Goal: Task Accomplishment & Management: Manage account settings

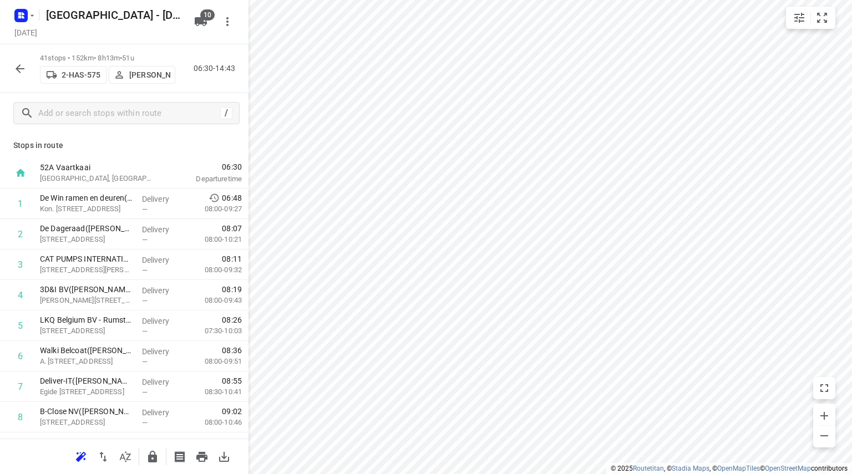
scroll to position [4, 0]
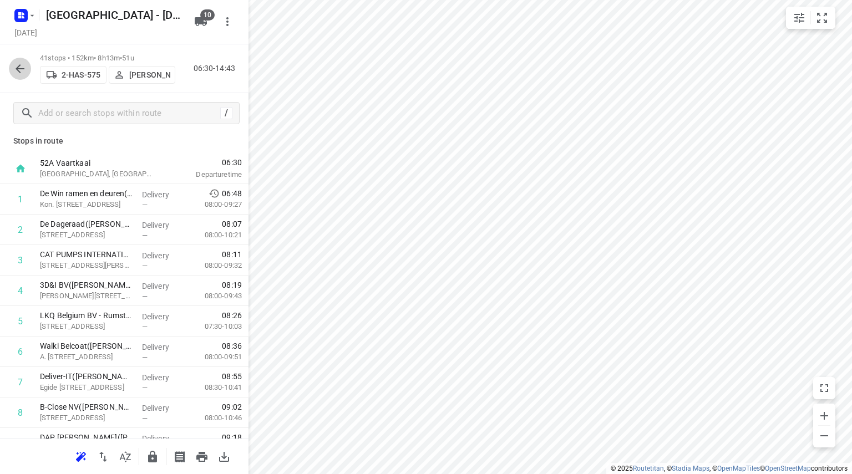
click at [18, 63] on icon "button" at bounding box center [19, 68] width 13 height 13
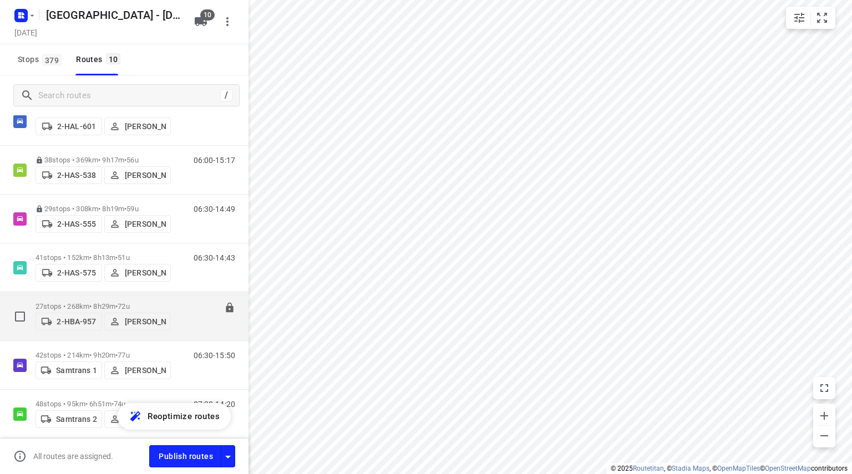
scroll to position [111, 0]
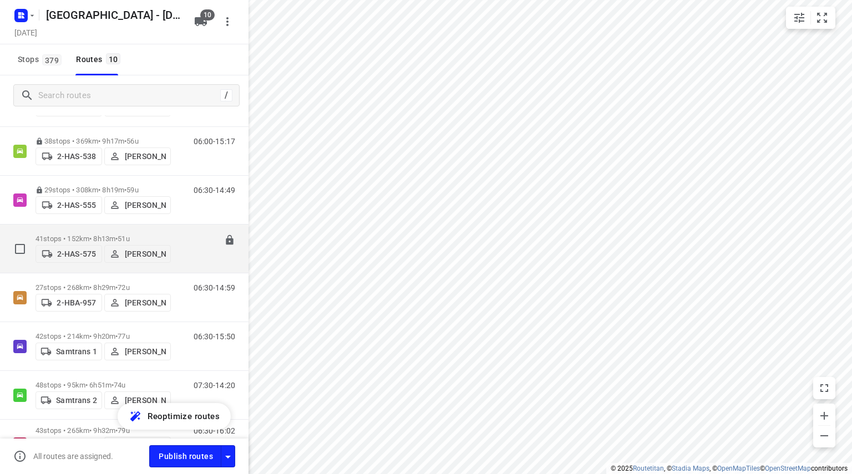
click at [129, 235] on span "51u" at bounding box center [124, 239] width 12 height 8
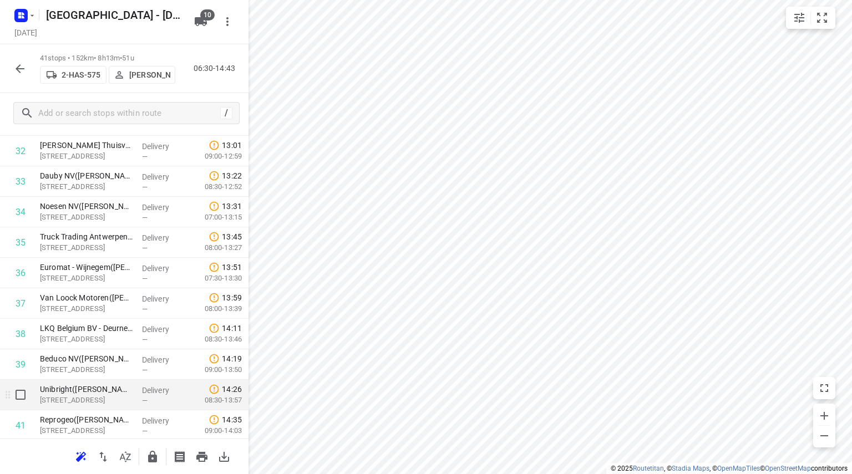
scroll to position [1030, 0]
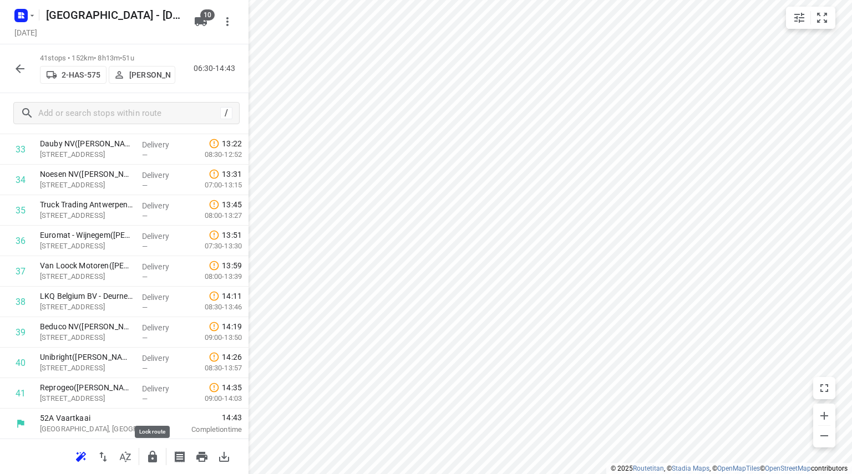
click at [147, 455] on icon "button" at bounding box center [152, 456] width 13 height 13
click at [16, 64] on icon "button" at bounding box center [19, 68] width 13 height 13
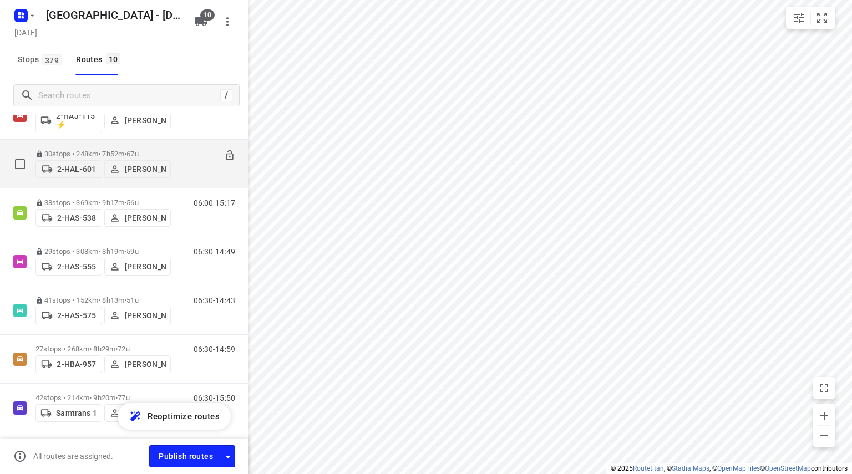
scroll to position [55, 0]
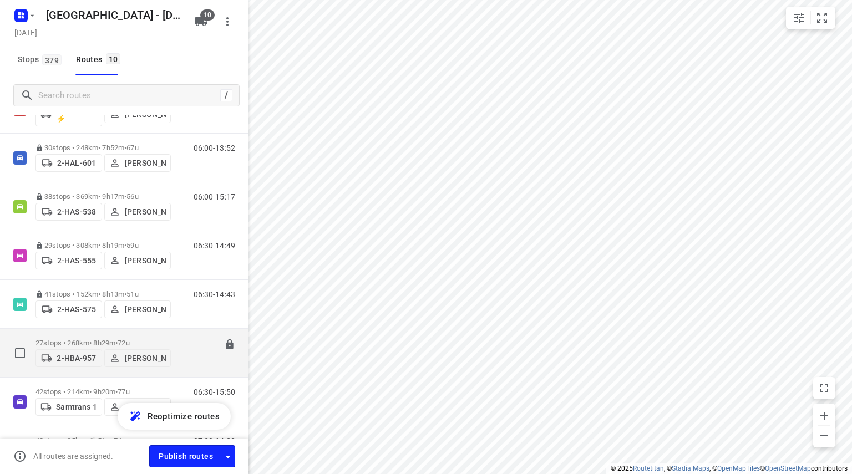
click at [155, 343] on p "27 stops • 268km • 8h29m • 72u" at bounding box center [102, 343] width 135 height 8
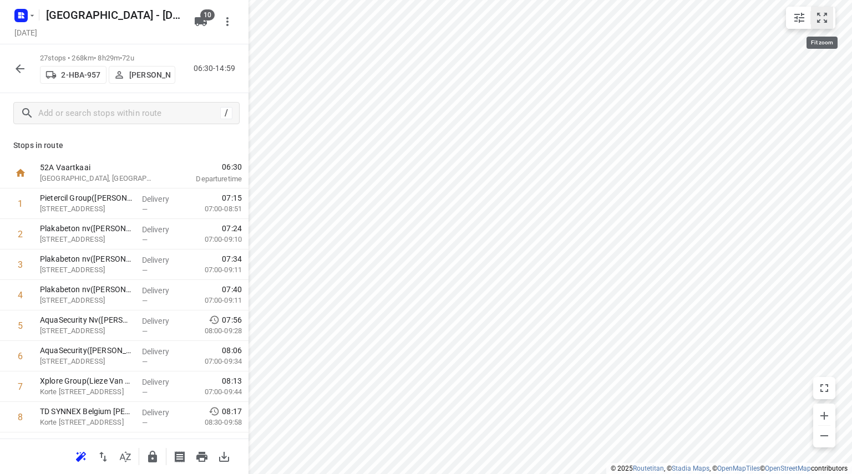
click at [819, 19] on icon "small contained button group" at bounding box center [821, 17] width 13 height 13
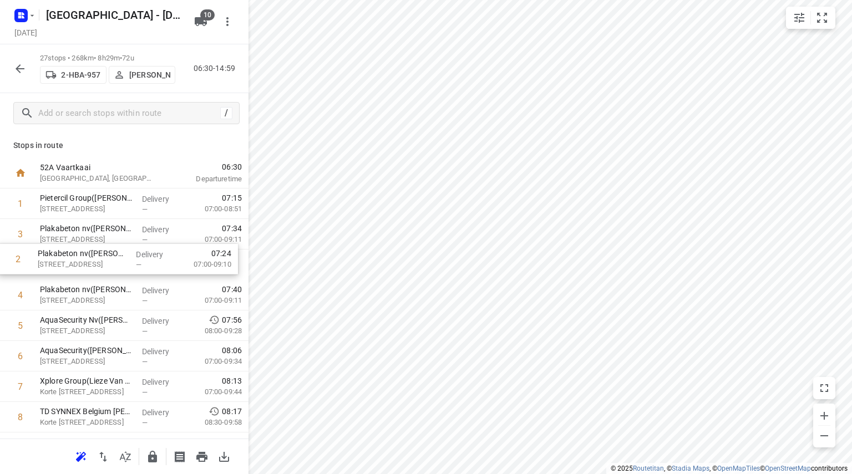
drag, startPoint x: 124, startPoint y: 232, endPoint x: 121, endPoint y: 261, distance: 28.5
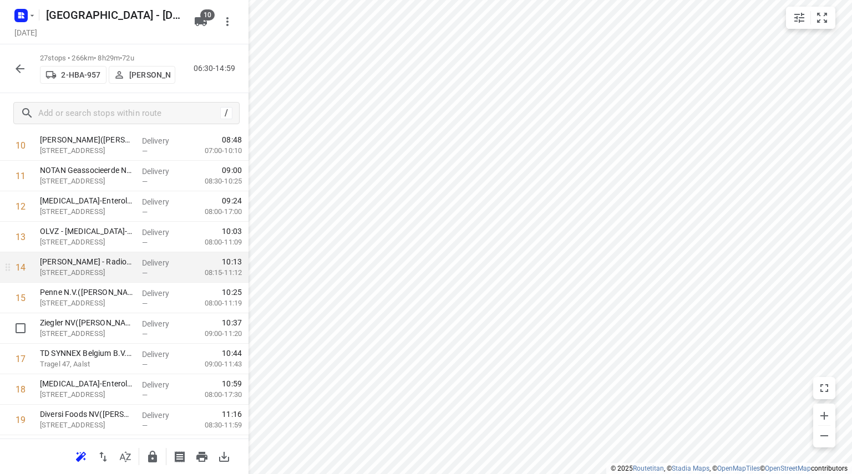
scroll to position [499, 0]
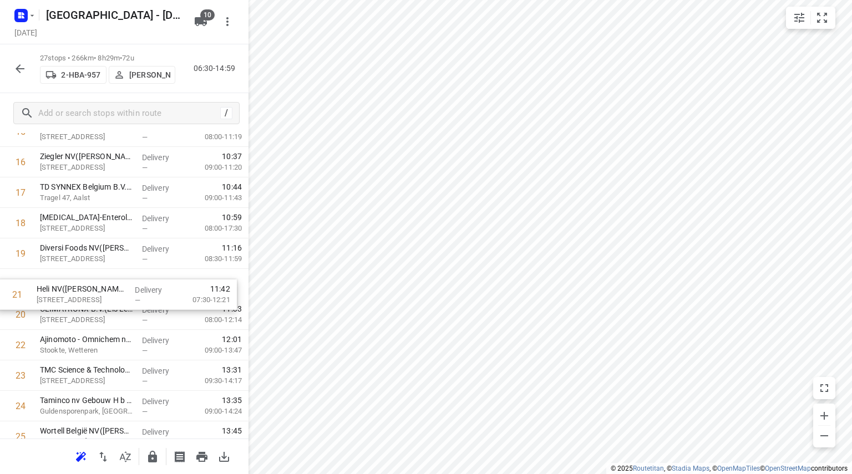
drag, startPoint x: 63, startPoint y: 319, endPoint x: 60, endPoint y: 296, distance: 23.5
click at [60, 296] on div "1 Pietercil Group([PERSON_NAME]) [STREET_ADDRESS], Ternat Delivery — 07:15 07:0…" at bounding box center [124, 101] width 248 height 824
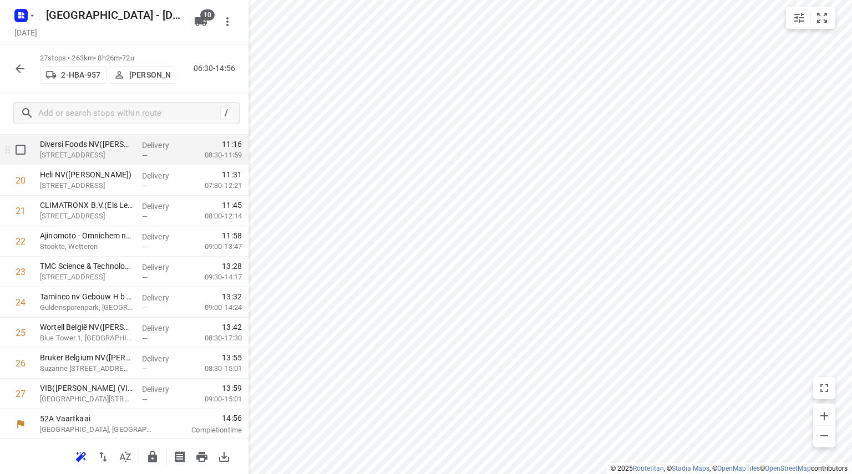
scroll to position [603, 0]
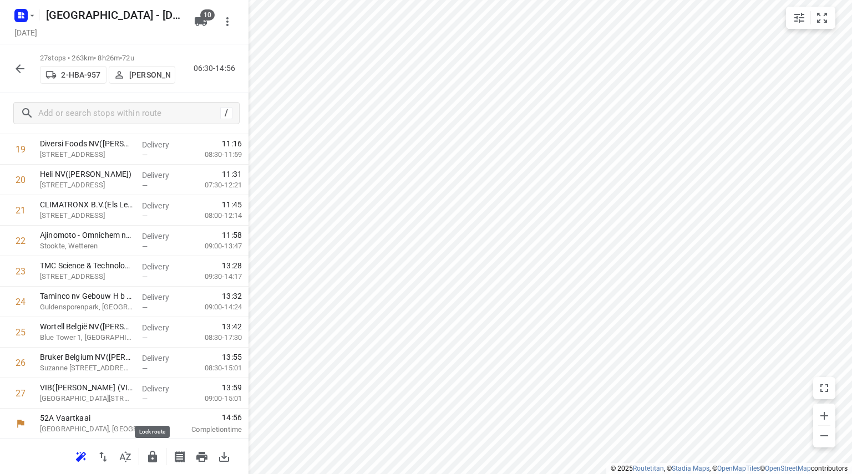
click at [154, 457] on icon "button" at bounding box center [152, 457] width 9 height 12
click at [19, 62] on button "button" at bounding box center [20, 69] width 22 height 22
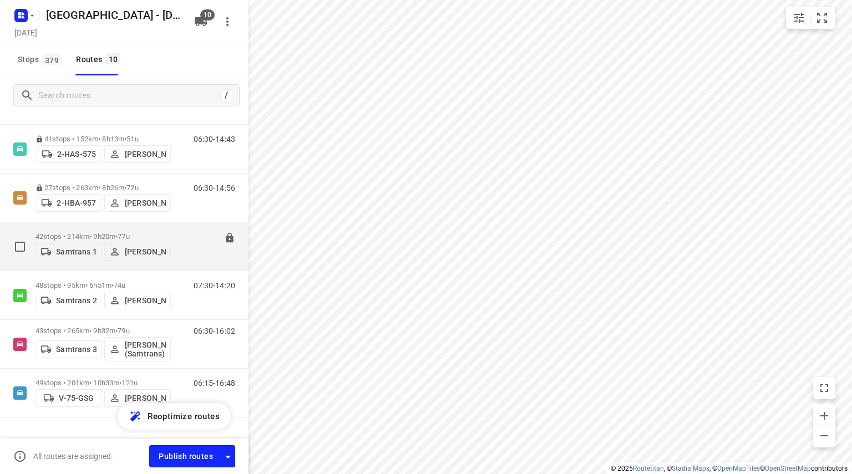
scroll to position [222, 0]
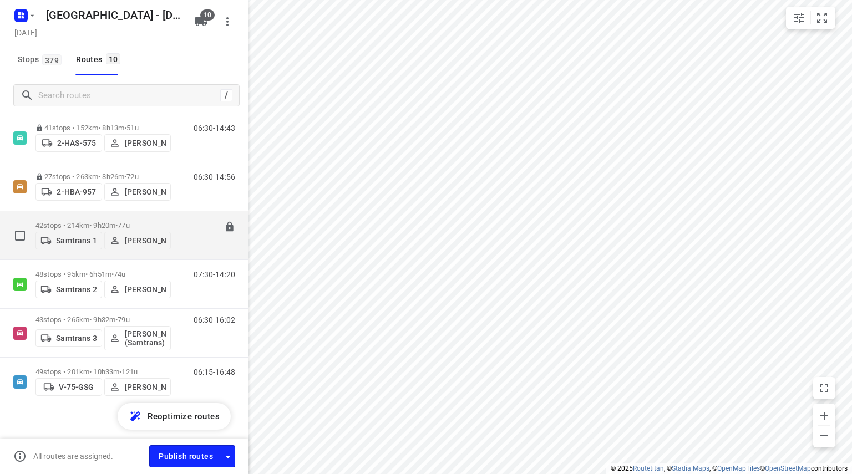
click at [118, 221] on span "•" at bounding box center [116, 225] width 2 height 8
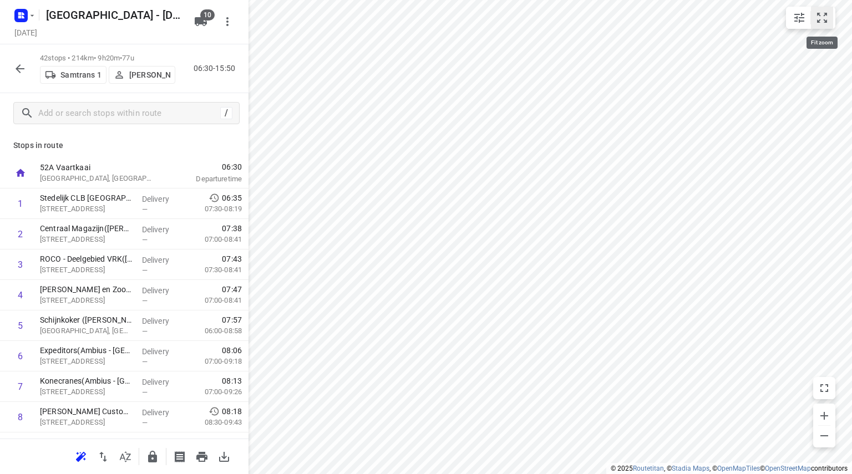
click at [824, 18] on icon "small contained button group" at bounding box center [821, 17] width 13 height 13
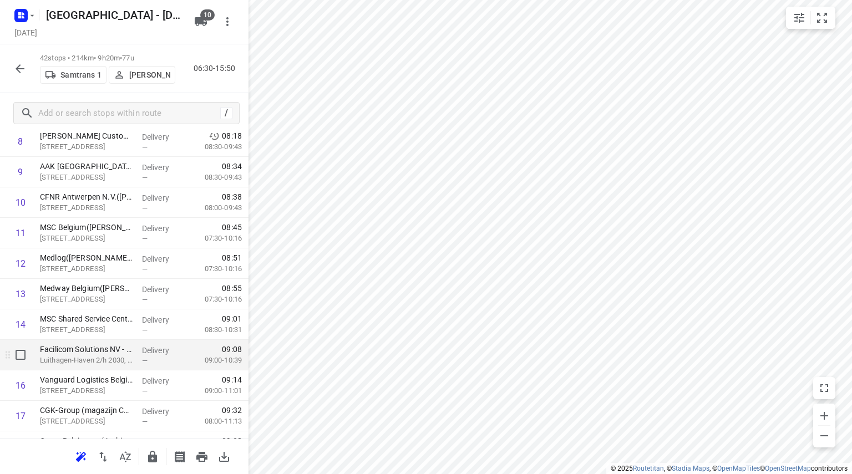
scroll to position [277, 0]
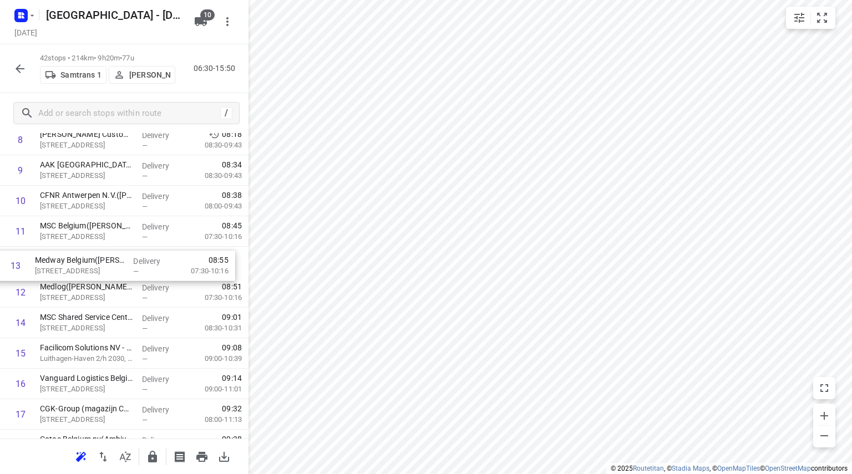
drag, startPoint x: 71, startPoint y: 296, endPoint x: 66, endPoint y: 265, distance: 30.9
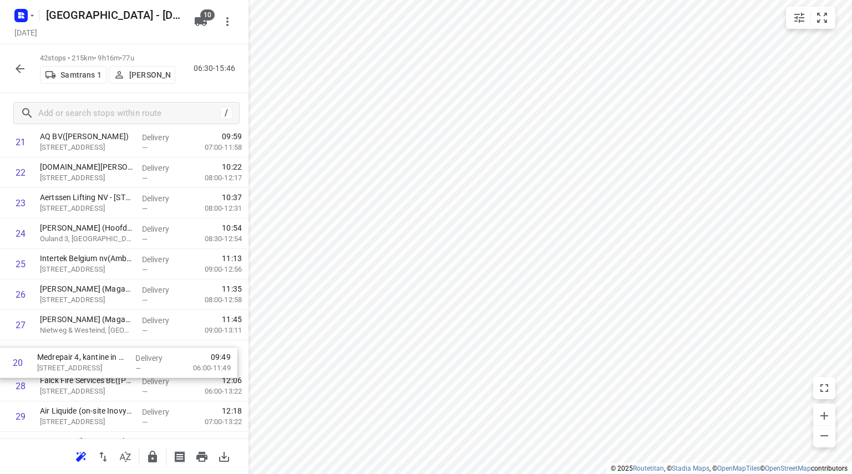
scroll to position [642, 0]
drag, startPoint x: 67, startPoint y: 229, endPoint x: 64, endPoint y: 357, distance: 127.6
click at [64, 357] on div "1 Stedelijk CLB Antwerpen(Ambius - België) Biekorfstraat 72, Antwerpen Delivery…" at bounding box center [124, 187] width 248 height 1281
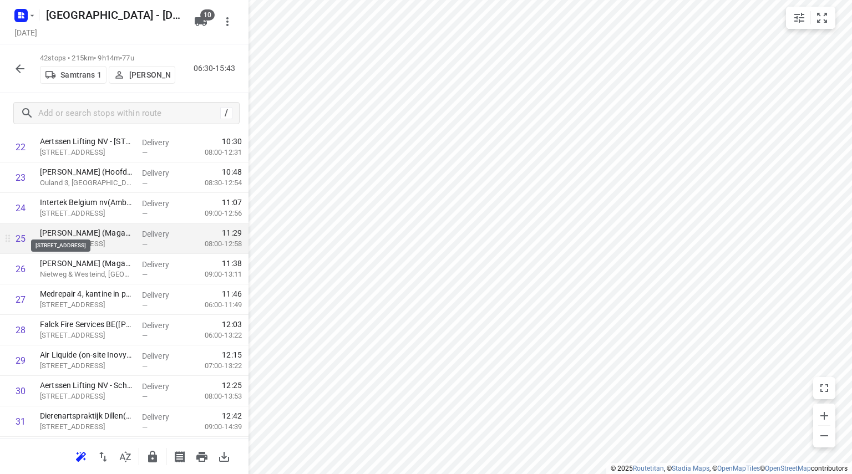
scroll to position [586, 0]
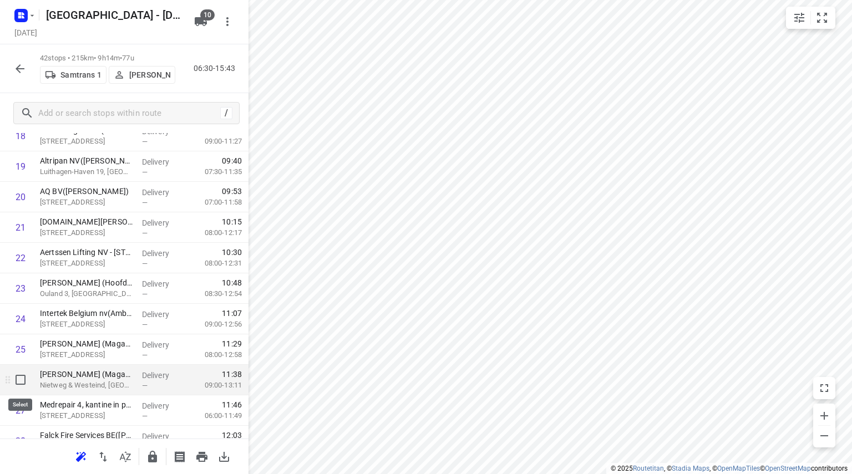
click at [28, 383] on input "checkbox" at bounding box center [20, 380] width 22 height 22
checkbox input "true"
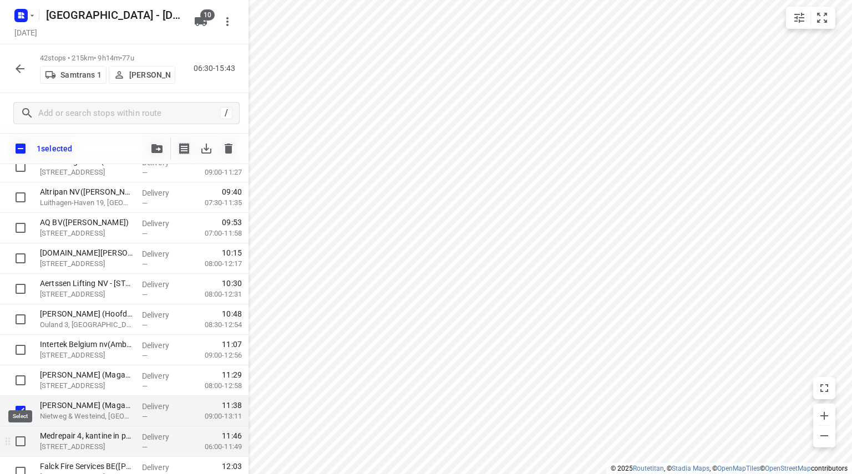
click at [26, 439] on input "checkbox" at bounding box center [20, 441] width 22 height 22
checkbox input "true"
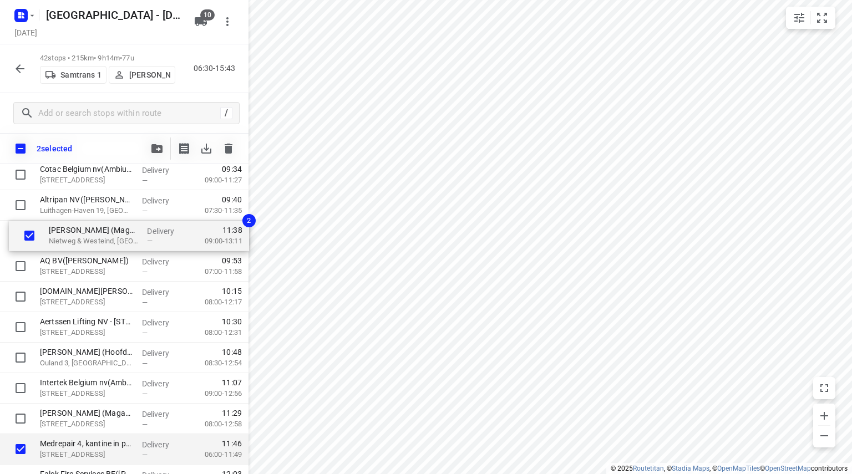
drag, startPoint x: 57, startPoint y: 415, endPoint x: 70, endPoint y: 233, distance: 182.9
click at [70, 233] on div "Stedelijk CLB Antwerpen(Ambius - België) Biekorfstraat 72, Antwerpen Delivery —…" at bounding box center [124, 281] width 248 height 1281
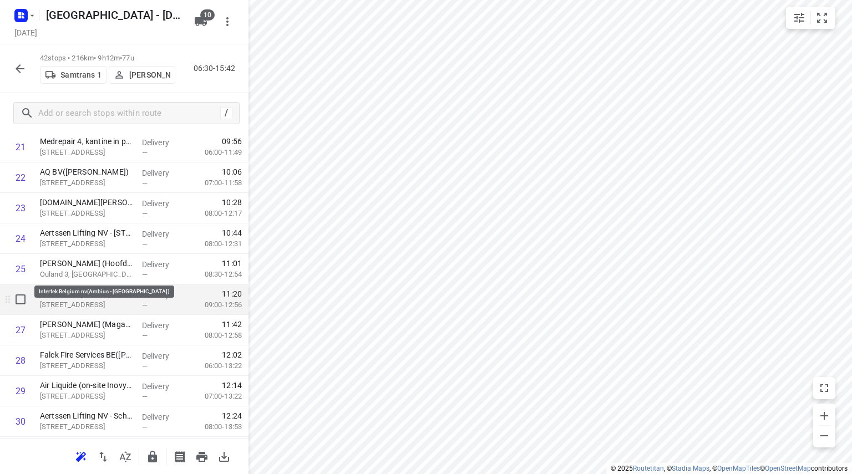
scroll to position [688, 0]
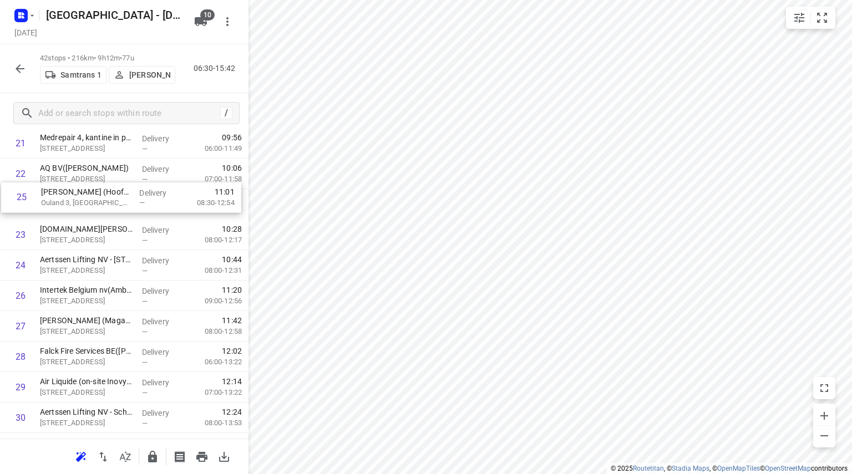
drag, startPoint x: 44, startPoint y: 253, endPoint x: 45, endPoint y: 196, distance: 57.7
click at [45, 196] on div "1 Stedelijk CLB Antwerpen(Ambius - België) Biekorfstraat 72, Antwerpen Delivery…" at bounding box center [124, 158] width 248 height 1281
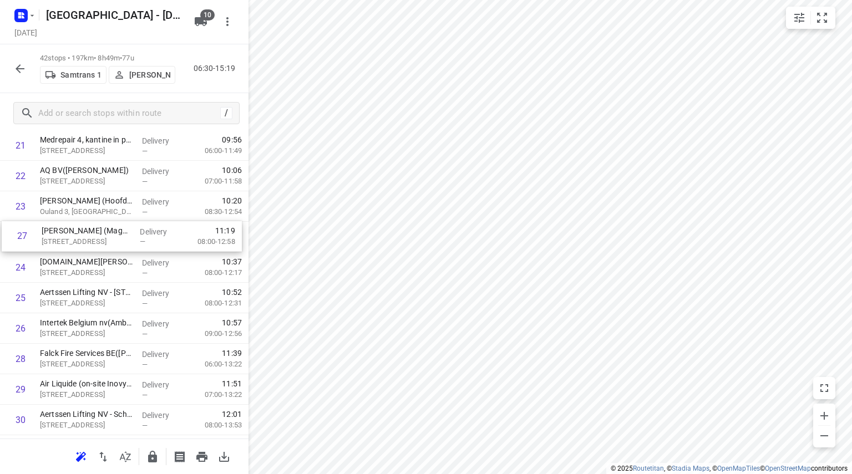
drag, startPoint x: 44, startPoint y: 323, endPoint x: 45, endPoint y: 226, distance: 97.6
click at [45, 226] on div "1 Stedelijk CLB Antwerpen(Ambius - België) Biekorfstraat 72, Antwerpen Delivery…" at bounding box center [124, 160] width 248 height 1281
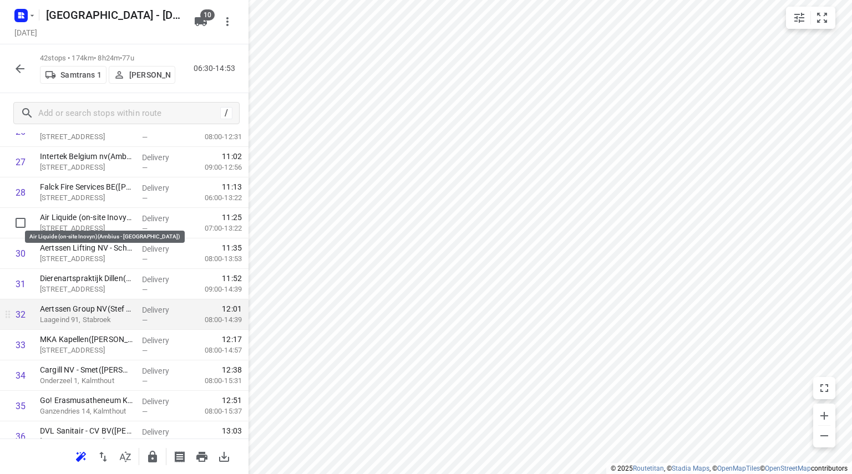
scroll to position [946, 0]
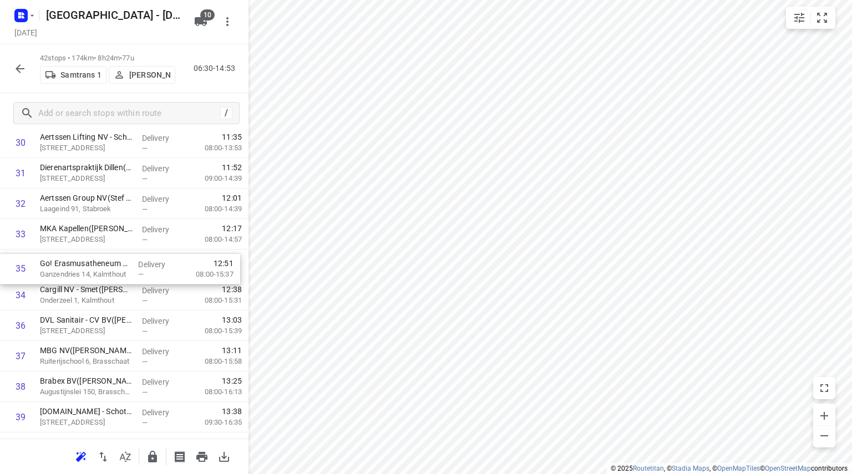
drag, startPoint x: 44, startPoint y: 289, endPoint x: 44, endPoint y: 259, distance: 29.9
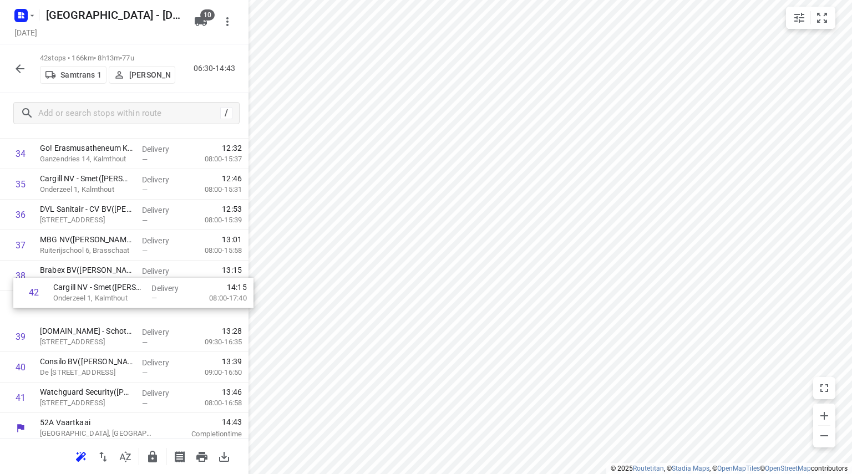
scroll to position [1057, 0]
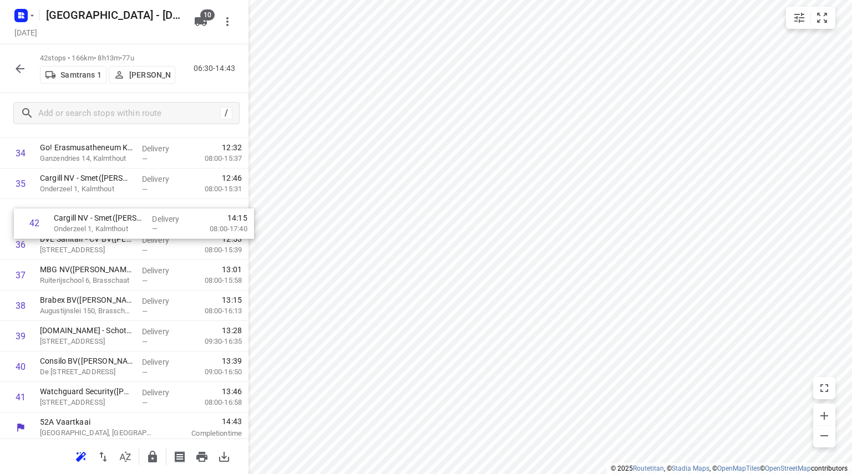
drag, startPoint x: 44, startPoint y: 392, endPoint x: 58, endPoint y: 212, distance: 179.7
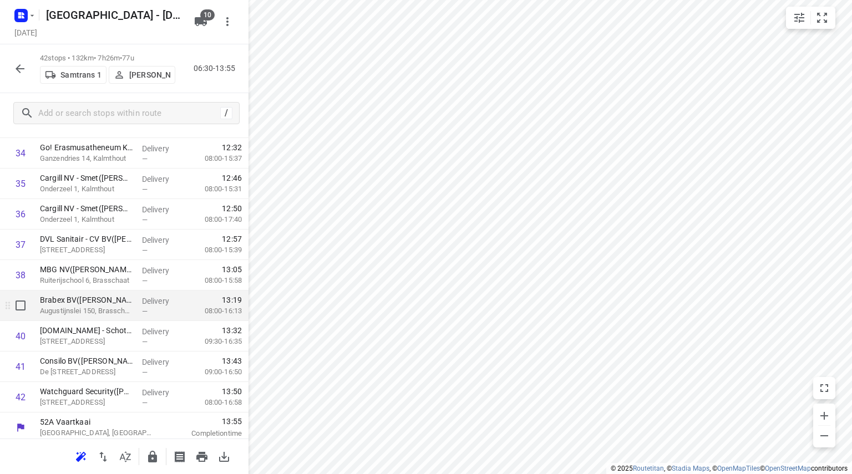
scroll to position [1061, 0]
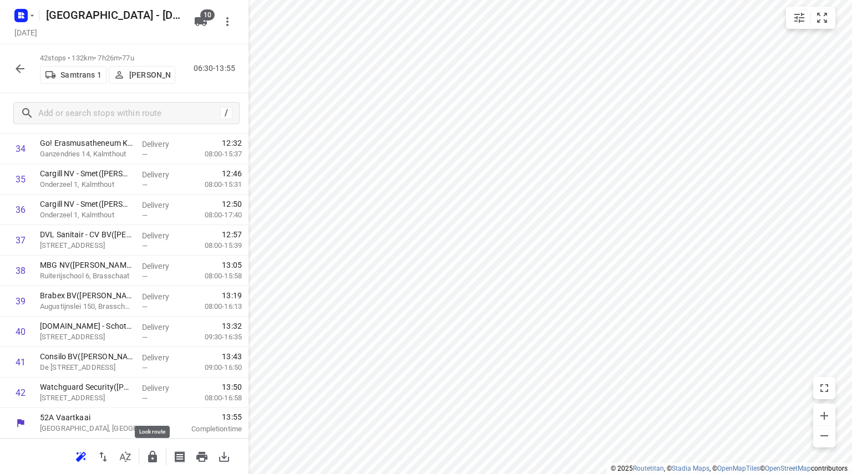
click at [151, 453] on icon "button" at bounding box center [152, 456] width 13 height 13
click at [21, 66] on icon "button" at bounding box center [19, 68] width 13 height 13
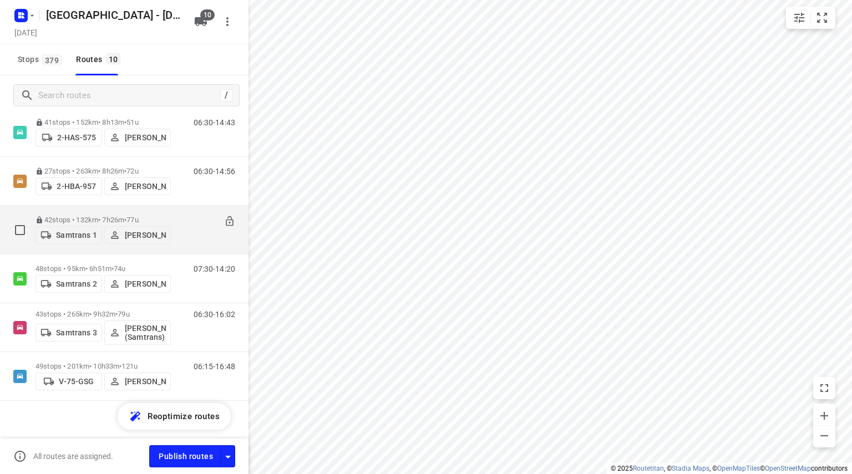
scroll to position [234, 0]
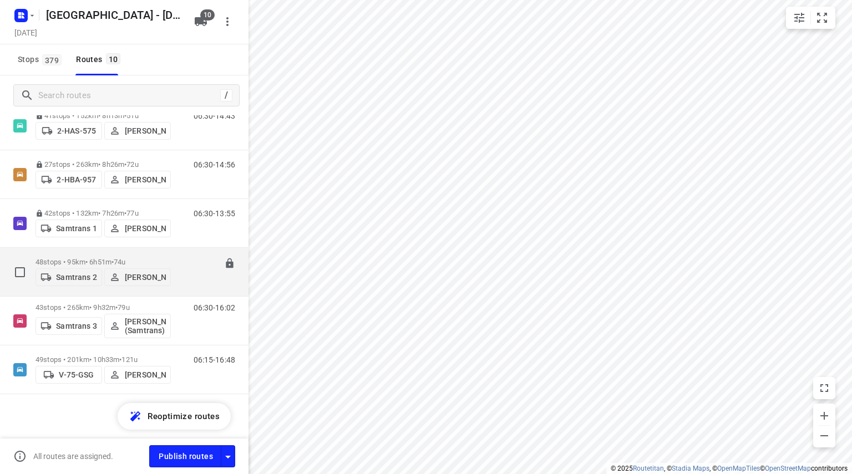
click at [126, 253] on div "48 stops • 95km • 6h51m • 74u Samtrans 2 Wilfried Samtrans" at bounding box center [102, 271] width 135 height 39
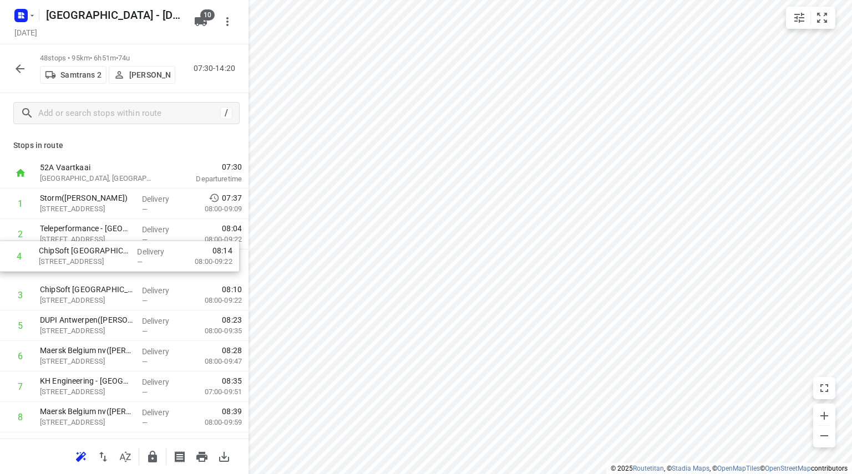
drag, startPoint x: 54, startPoint y: 304, endPoint x: 53, endPoint y: 258, distance: 46.0
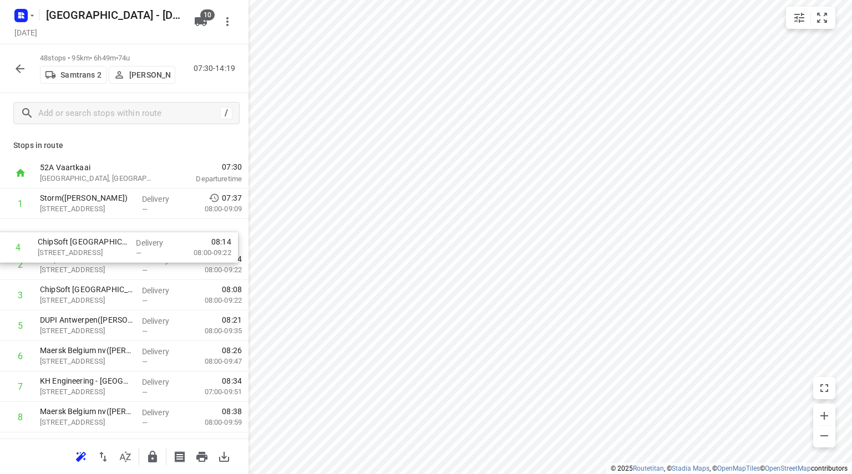
drag, startPoint x: 65, startPoint y: 296, endPoint x: 63, endPoint y: 239, distance: 57.2
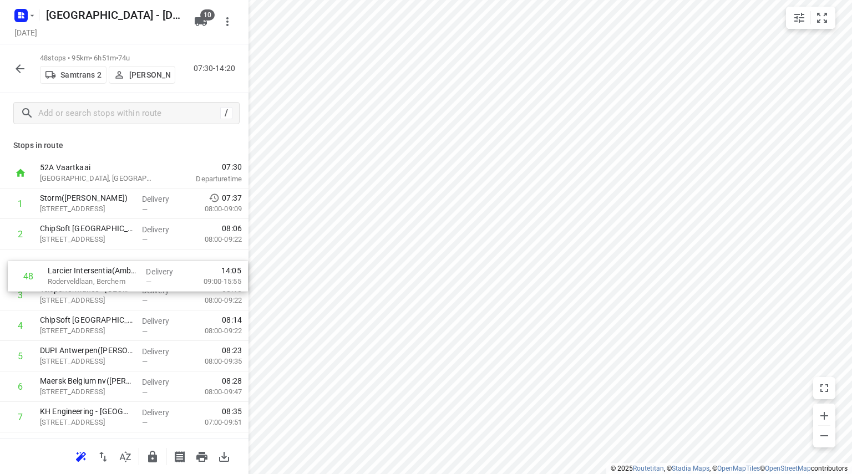
scroll to position [166, 0]
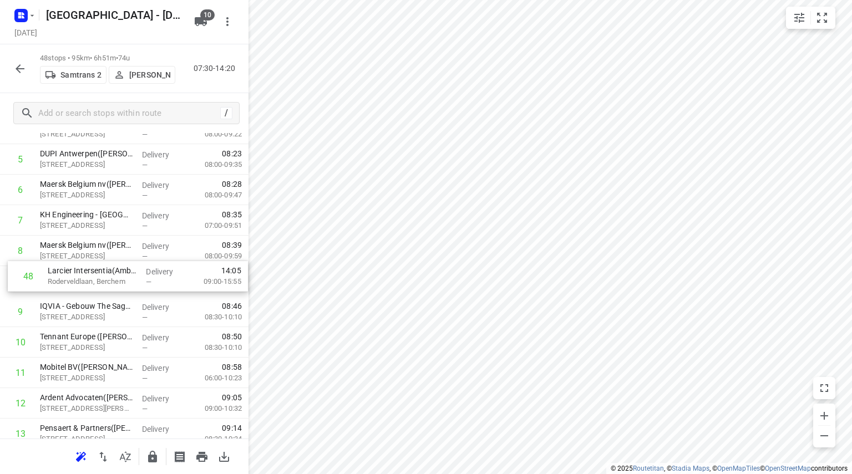
drag, startPoint x: 64, startPoint y: 394, endPoint x: 73, endPoint y: 272, distance: 122.3
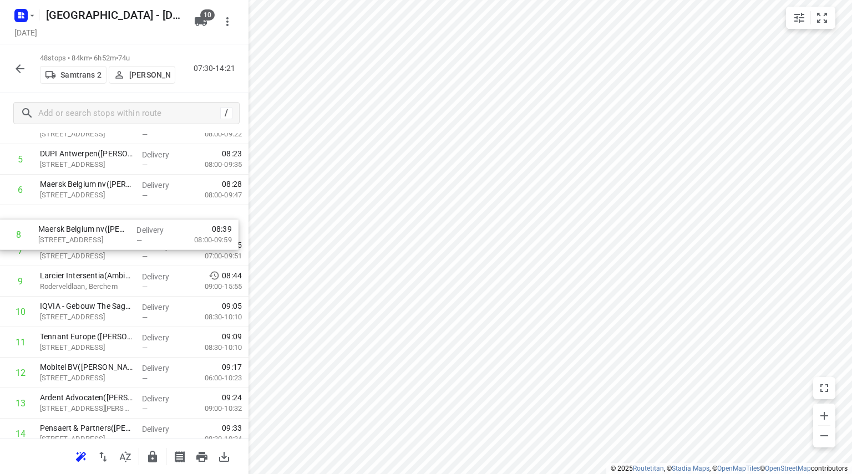
drag, startPoint x: 140, startPoint y: 250, endPoint x: 138, endPoint y: 227, distance: 23.4
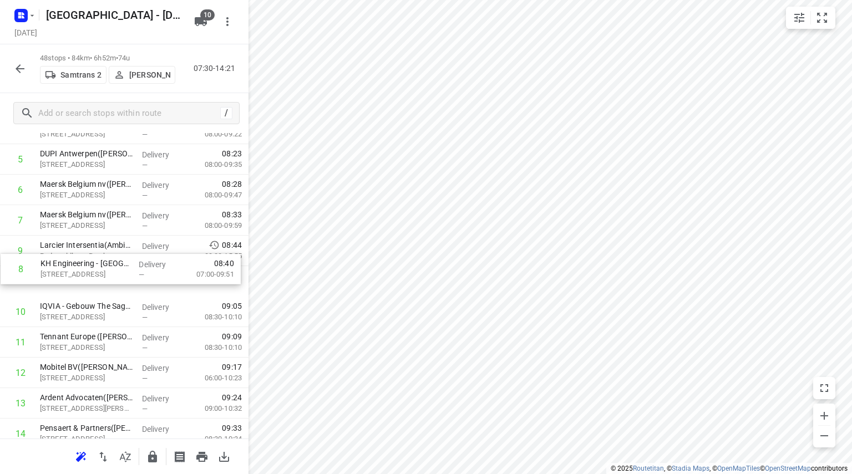
drag, startPoint x: 65, startPoint y: 253, endPoint x: 65, endPoint y: 278, distance: 25.5
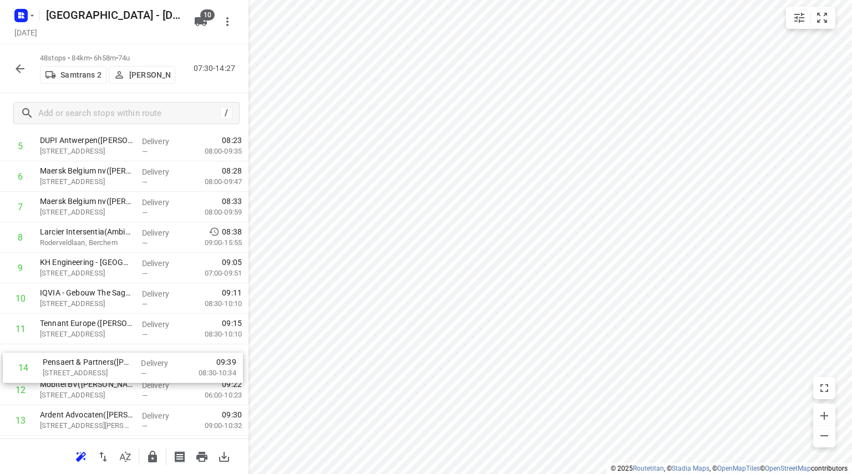
scroll to position [185, 0]
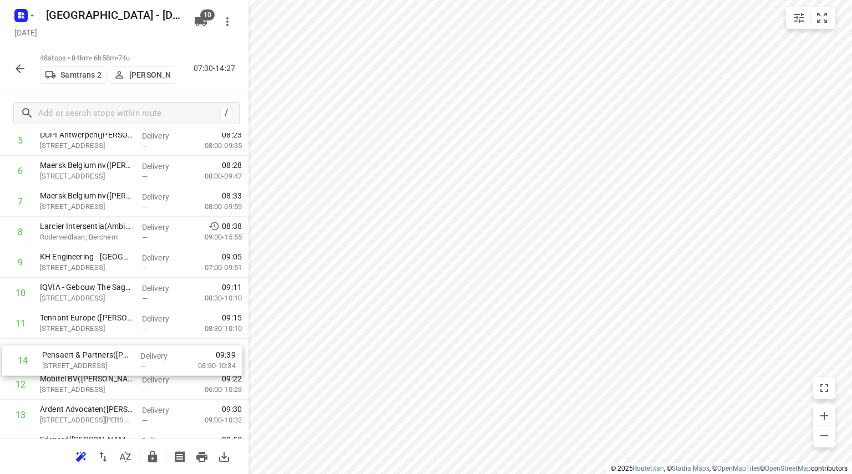
drag, startPoint x: 48, startPoint y: 423, endPoint x: 50, endPoint y: 347, distance: 76.6
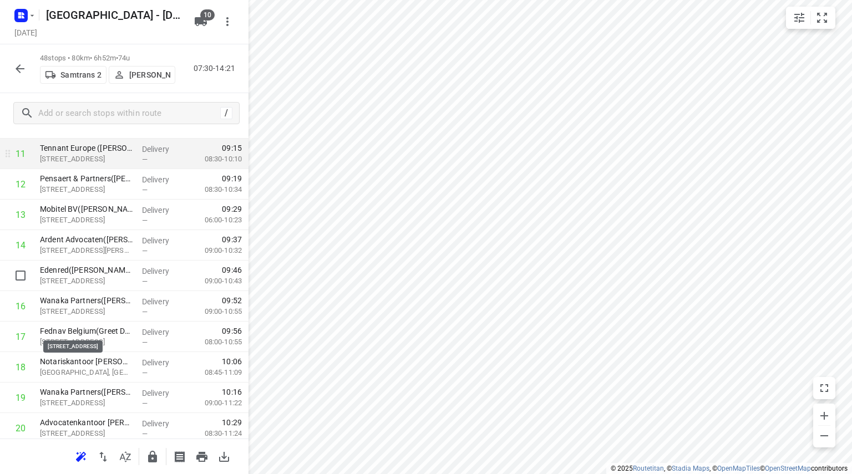
scroll to position [407, 0]
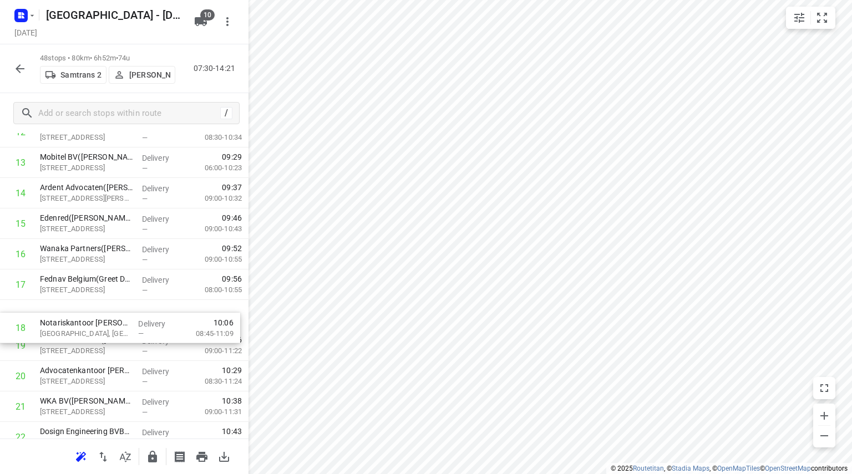
drag, startPoint x: 45, startPoint y: 319, endPoint x: 45, endPoint y: 342, distance: 23.3
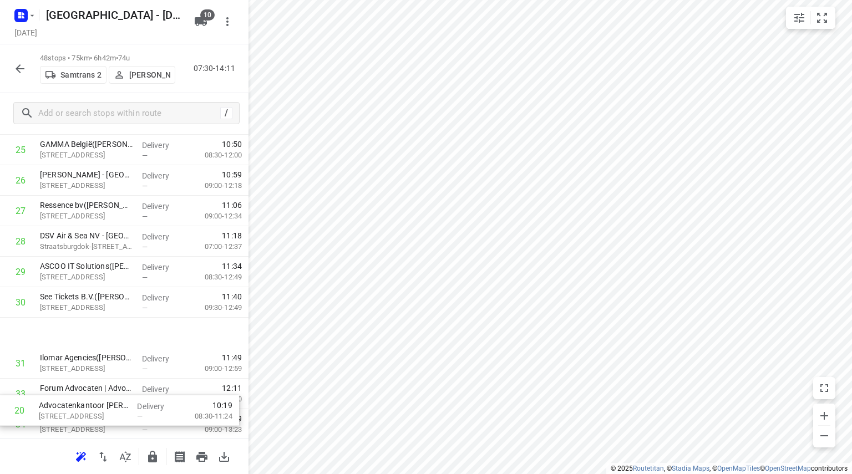
scroll to position [762, 0]
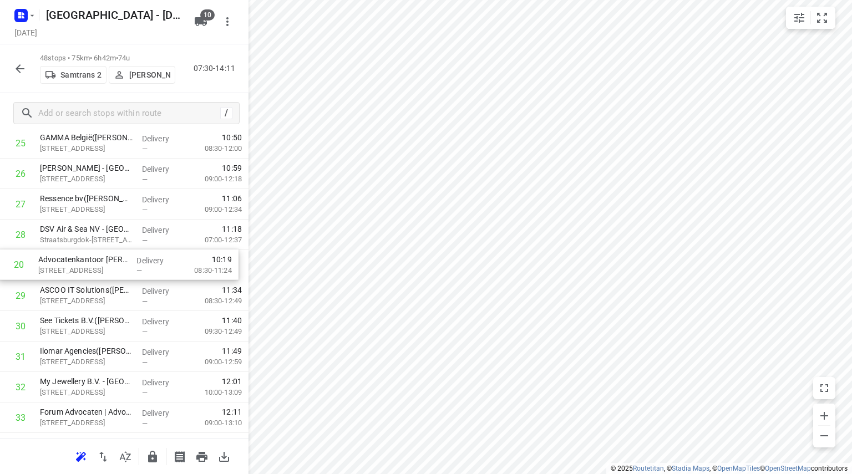
drag, startPoint x: 59, startPoint y: 372, endPoint x: 57, endPoint y: 265, distance: 107.6
click at [57, 265] on div "1 Storm(Kathleen De Pauw) Borsbeeksebrug 22, Antwerpen Delivery — 07:37 08:00-0…" at bounding box center [124, 159] width 248 height 1464
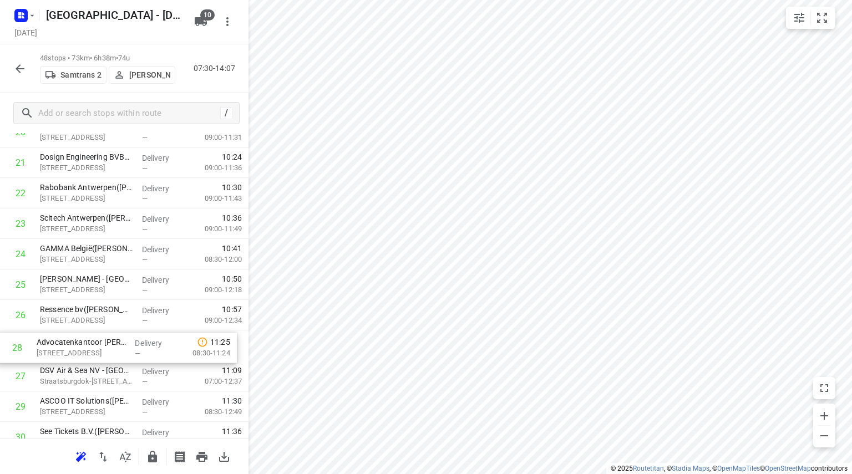
scroll to position [652, 0]
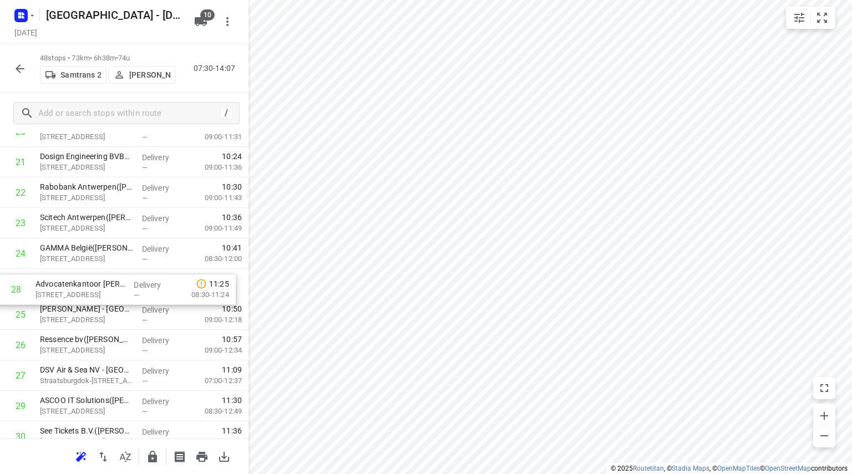
drag, startPoint x: 79, startPoint y: 380, endPoint x: 74, endPoint y: 289, distance: 91.1
click at [74, 289] on div "1 Storm(Kathleen De Pauw) Borsbeeksebrug 22, Antwerpen Delivery — 07:37 08:00-0…" at bounding box center [124, 269] width 248 height 1464
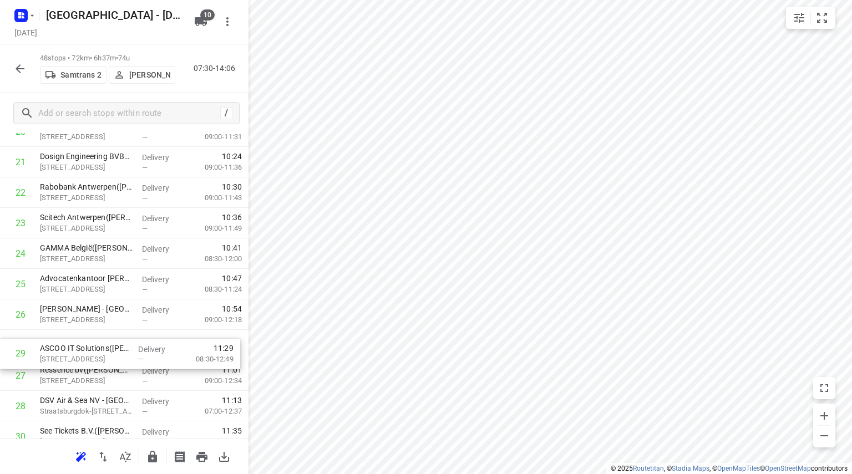
scroll to position [653, 0]
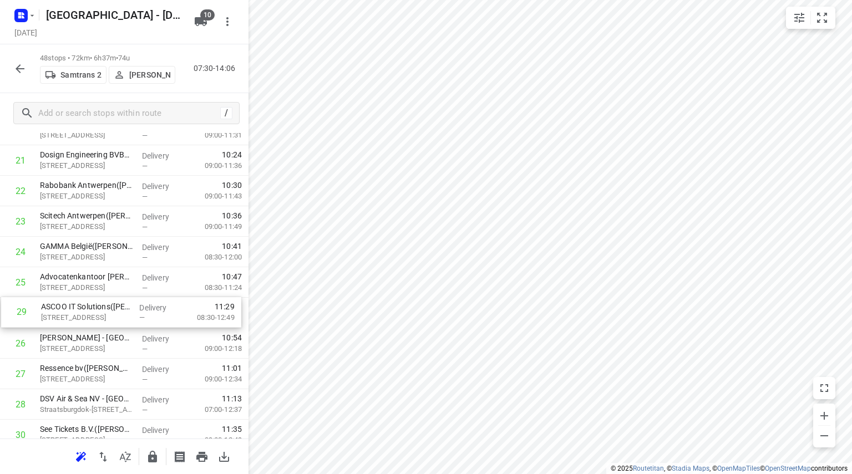
drag, startPoint x: 52, startPoint y: 399, endPoint x: 53, endPoint y: 298, distance: 100.9
click at [53, 298] on div "1 Storm(Kathleen De Pauw) Borsbeeksebrug 22, Antwerpen Delivery — 07:37 08:00-0…" at bounding box center [124, 267] width 248 height 1464
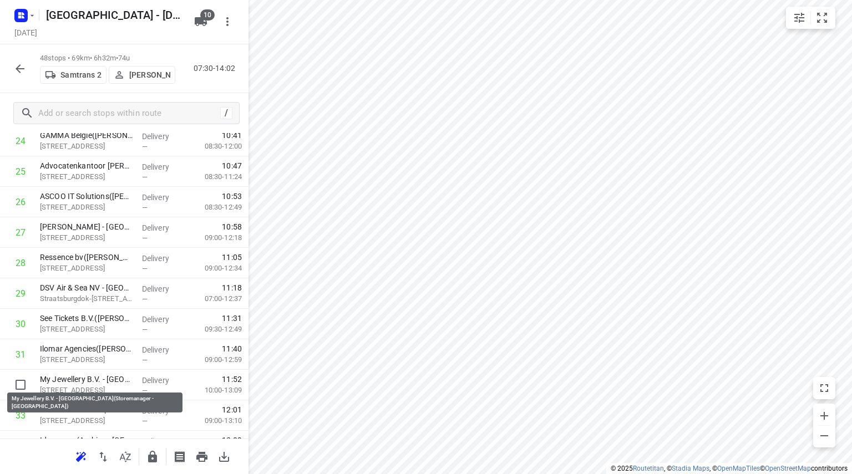
scroll to position [765, 0]
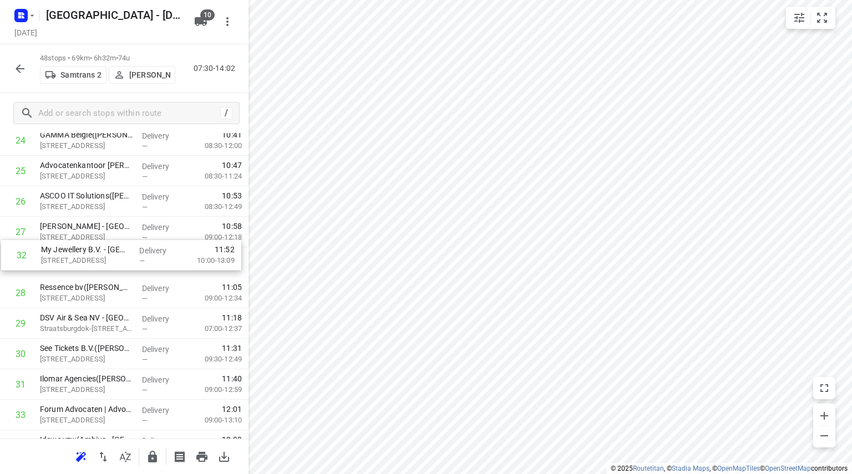
drag, startPoint x: 63, startPoint y: 375, endPoint x: 67, endPoint y: 239, distance: 136.5
click at [67, 239] on div "1 Storm(Kathleen De Pauw) Borsbeeksebrug 22, Antwerpen Delivery — 07:37 08:00-0…" at bounding box center [124, 156] width 248 height 1464
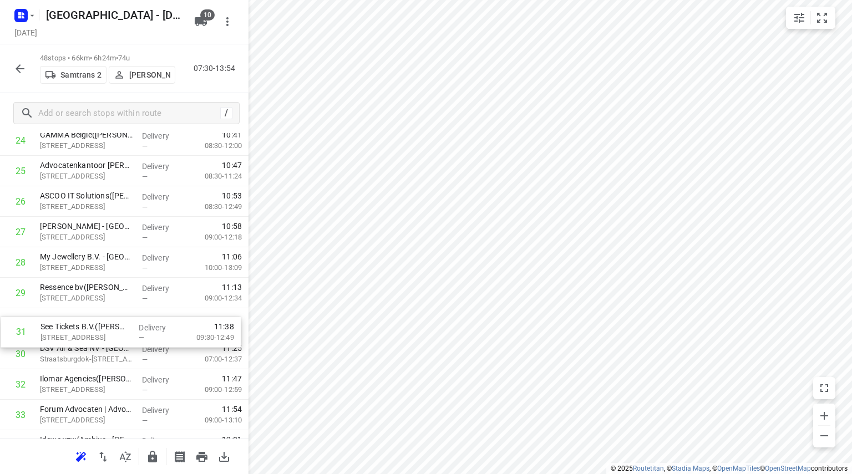
drag, startPoint x: 50, startPoint y: 348, endPoint x: 52, endPoint y: 321, distance: 27.2
click at [52, 321] on div "1 Storm(Kathleen De Pauw) Borsbeeksebrug 22, Antwerpen Delivery — 07:37 08:00-0…" at bounding box center [124, 156] width 248 height 1464
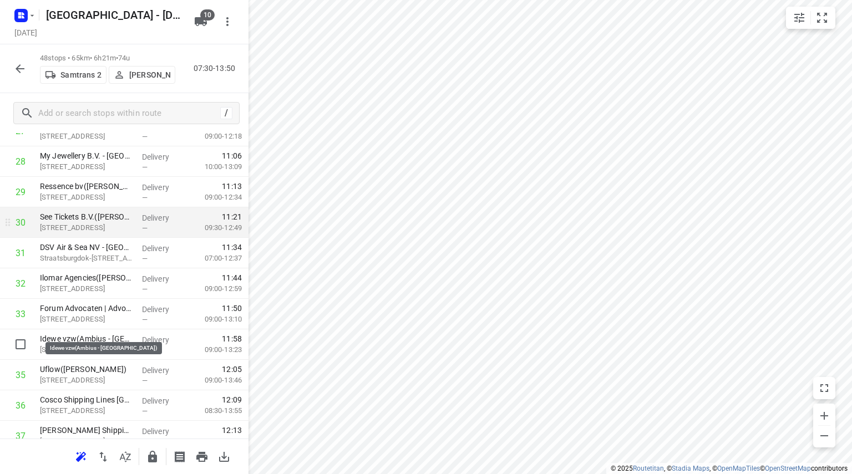
scroll to position [876, 0]
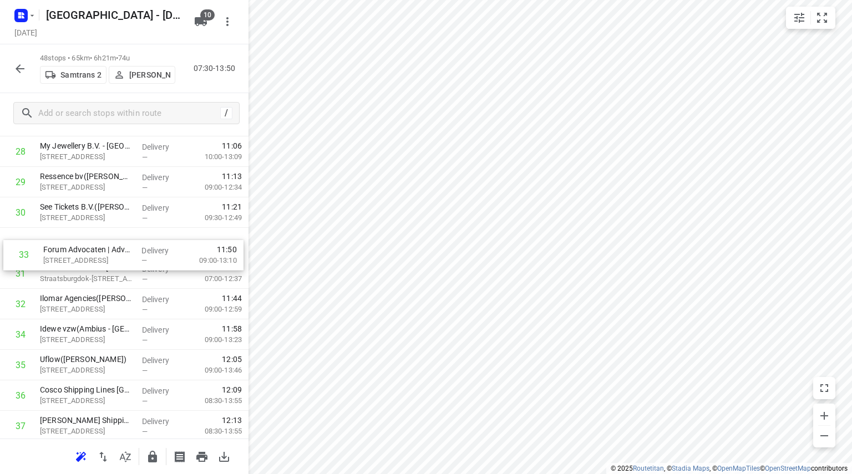
drag, startPoint x: 52, startPoint y: 296, endPoint x: 57, endPoint y: 232, distance: 63.4
click at [57, 232] on div "1 Storm(Kathleen De Pauw) Borsbeeksebrug 22, Antwerpen Delivery — 07:37 08:00-0…" at bounding box center [124, 45] width 248 height 1464
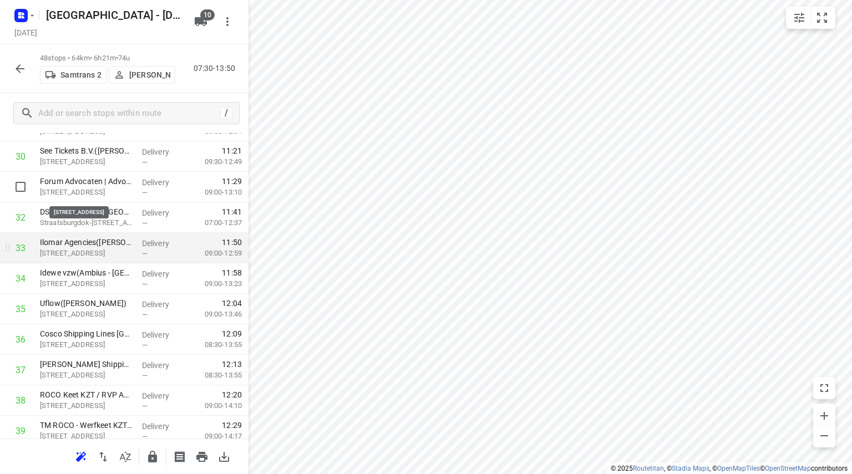
scroll to position [931, 0]
drag, startPoint x: 46, startPoint y: 281, endPoint x: 50, endPoint y: 217, distance: 63.9
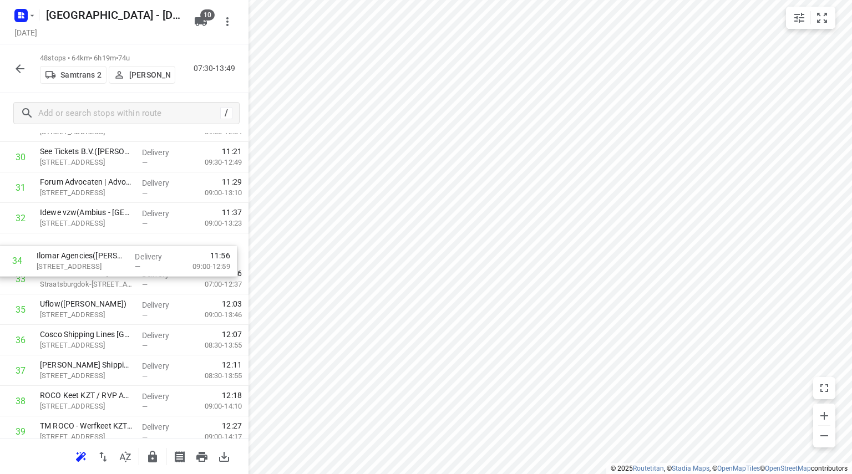
drag, startPoint x: 54, startPoint y: 277, endPoint x: 50, endPoint y: 248, distance: 29.1
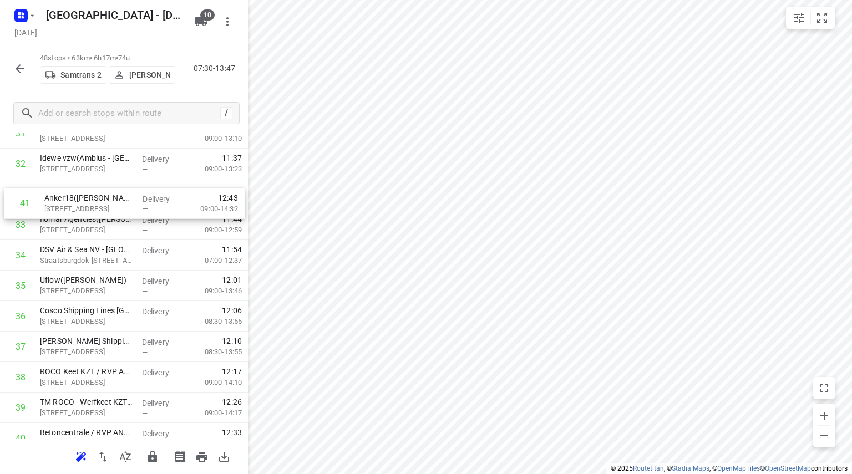
scroll to position [982, 0]
drag, startPoint x: 47, startPoint y: 426, endPoint x: 53, endPoint y: 179, distance: 248.0
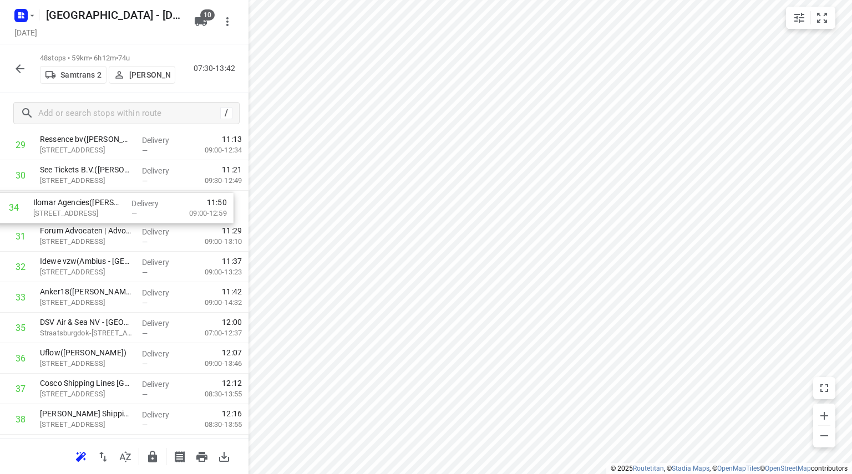
scroll to position [910, 0]
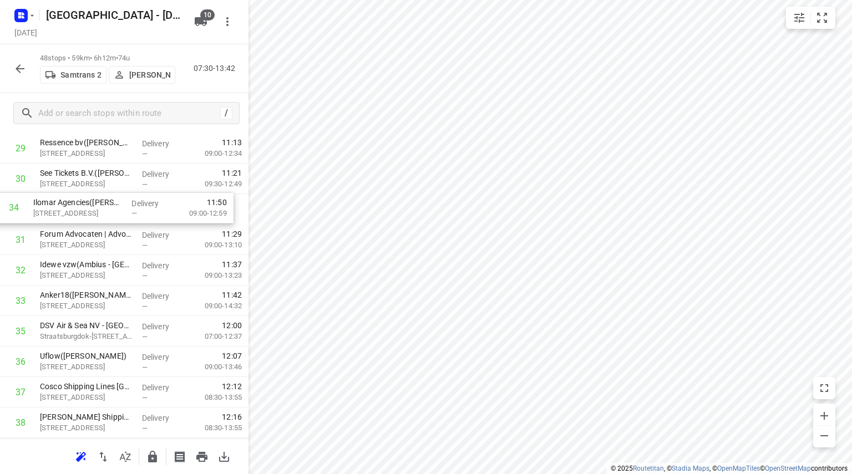
drag, startPoint x: 75, startPoint y: 230, endPoint x: 69, endPoint y: 206, distance: 24.8
click at [69, 206] on div "1 Storm(Kathleen De Pauw) Borsbeeksebrug 22, Antwerpen Delivery — 07:37 08:00-0…" at bounding box center [124, 11] width 248 height 1464
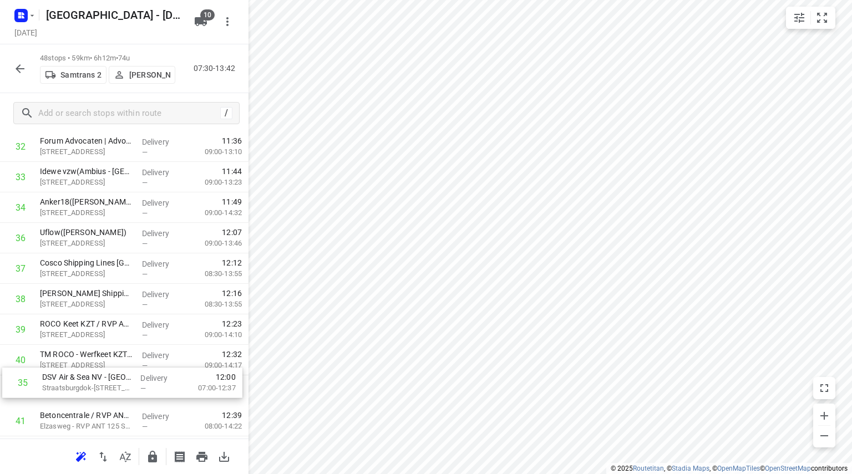
scroll to position [1025, 0]
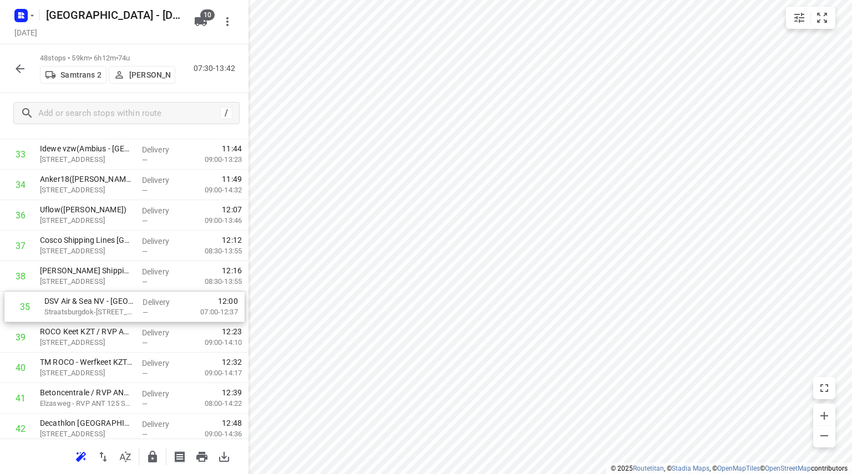
drag, startPoint x: 51, startPoint y: 278, endPoint x: 55, endPoint y: 317, distance: 39.6
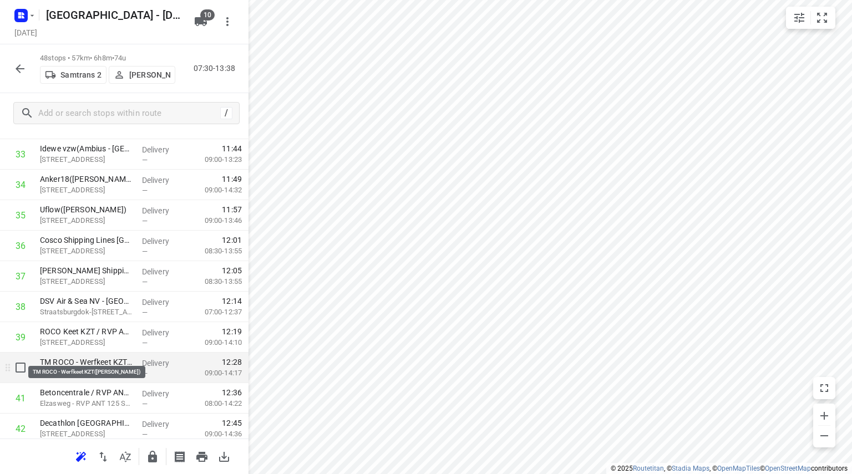
scroll to position [1081, 0]
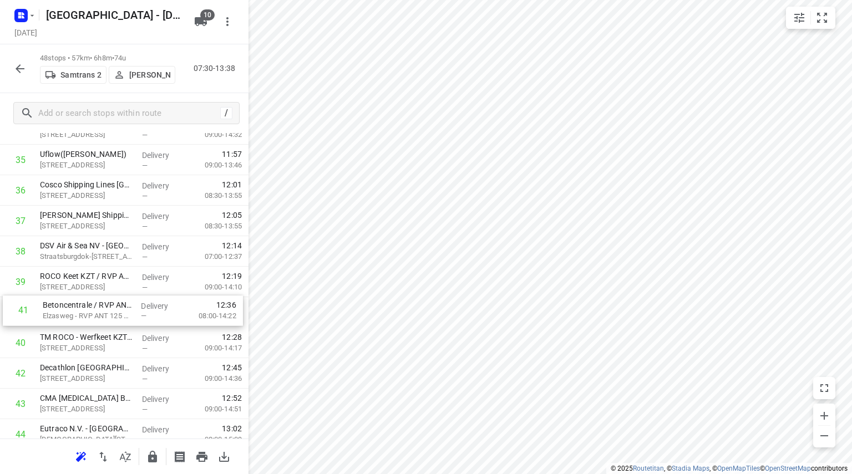
drag, startPoint x: 61, startPoint y: 340, endPoint x: 64, endPoint y: 302, distance: 37.8
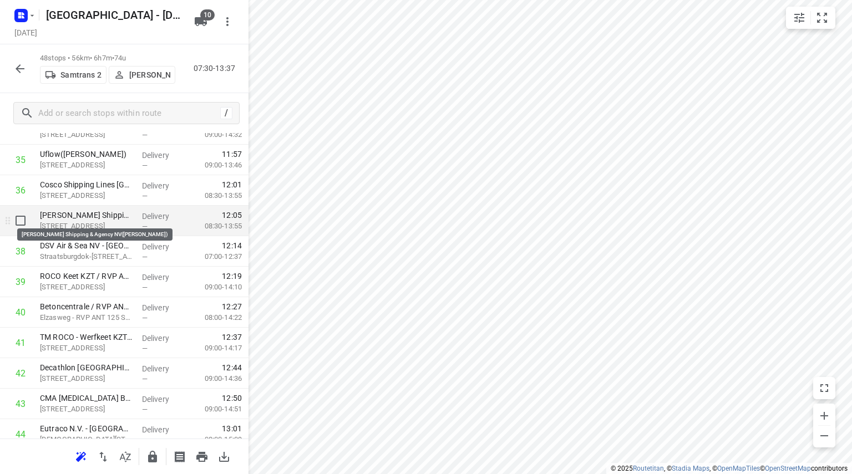
scroll to position [1244, 0]
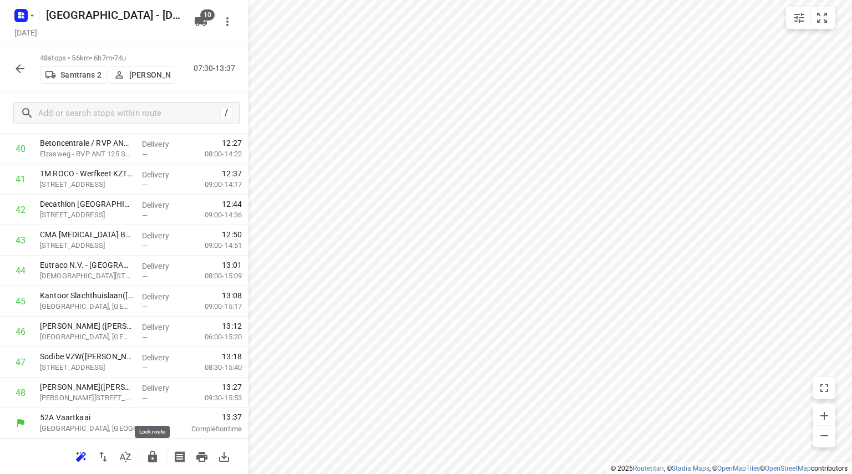
click at [156, 454] on icon "button" at bounding box center [152, 456] width 13 height 13
click at [25, 67] on icon "button" at bounding box center [19, 68] width 13 height 13
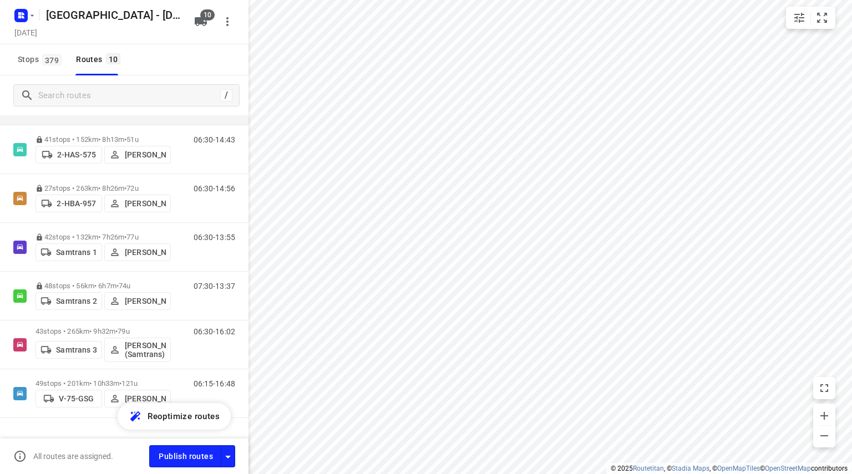
scroll to position [234, 0]
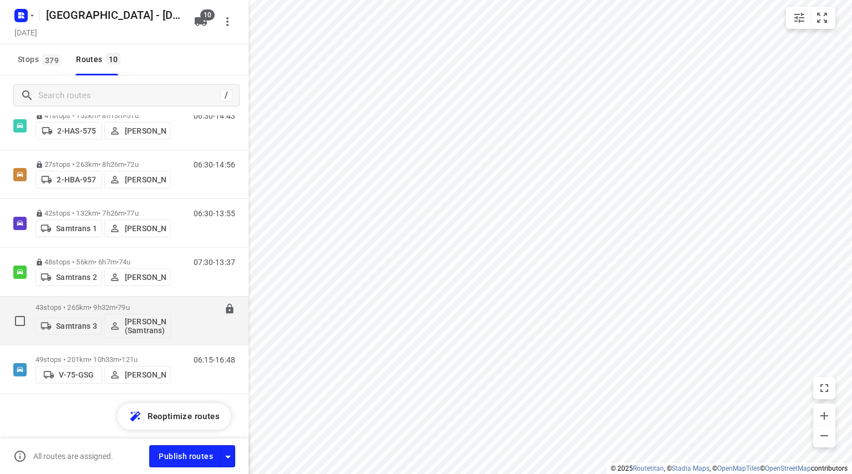
click at [153, 304] on p "43 stops • 265km • 9h32m • 79u" at bounding box center [102, 307] width 135 height 8
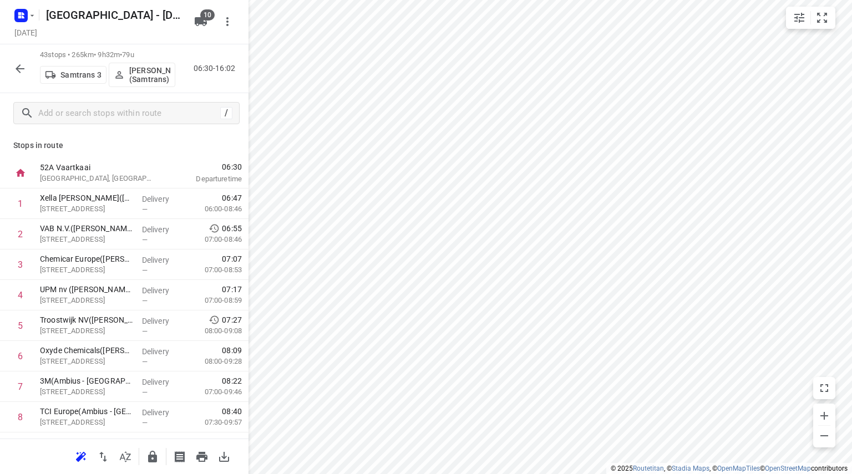
click at [834, 17] on div "small contained button group" at bounding box center [810, 18] width 49 height 22
click at [822, 19] on icon "small contained button group" at bounding box center [821, 17] width 13 height 13
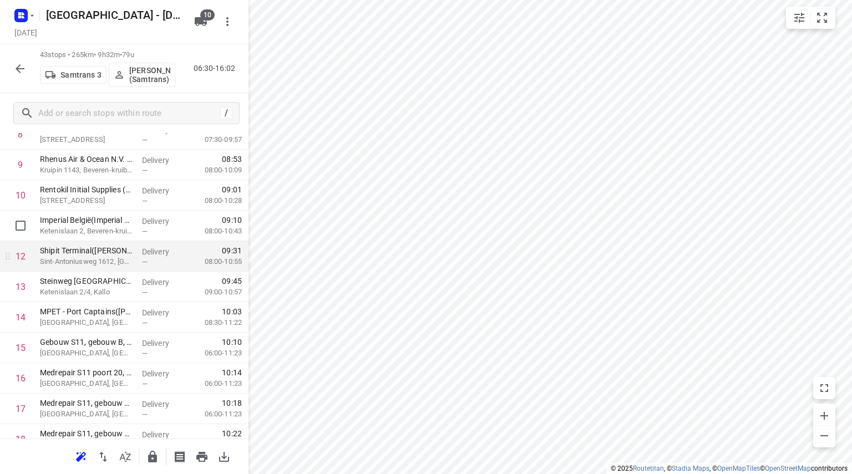
scroll to position [333, 0]
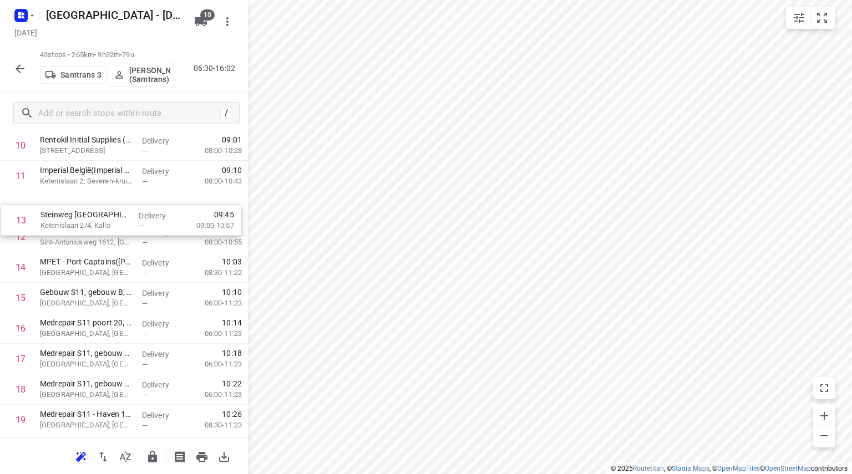
drag, startPoint x: 42, startPoint y: 248, endPoint x: 44, endPoint y: 218, distance: 30.0
click at [826, 17] on icon "small contained button group" at bounding box center [821, 17] width 13 height 13
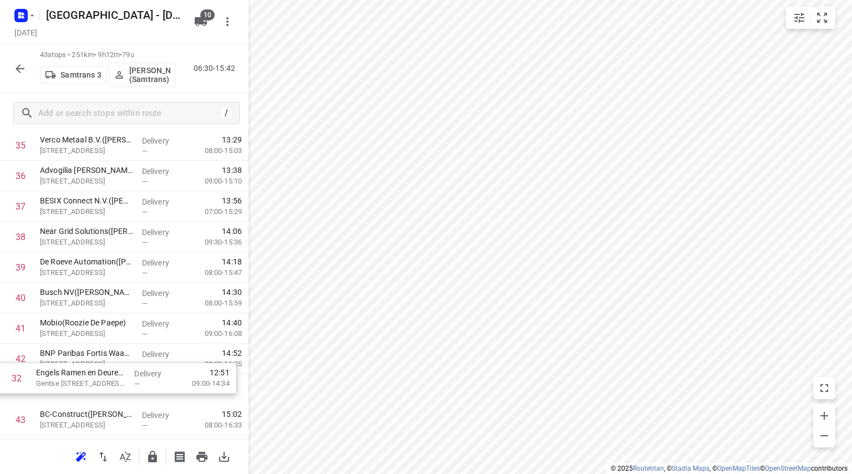
scroll to position [1065, 0]
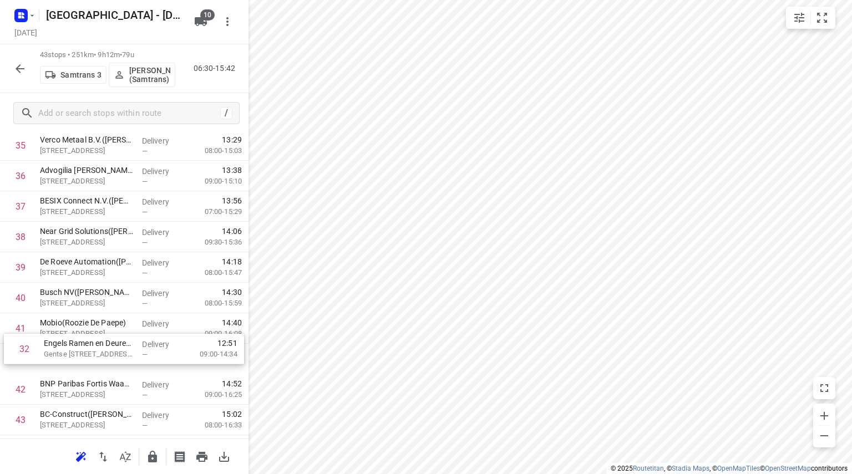
drag, startPoint x: 61, startPoint y: 262, endPoint x: 65, endPoint y: 352, distance: 90.5
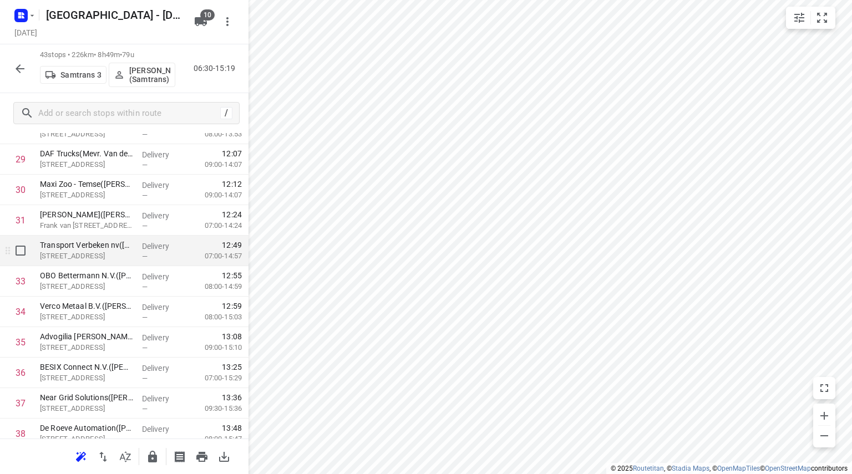
scroll to position [1091, 0]
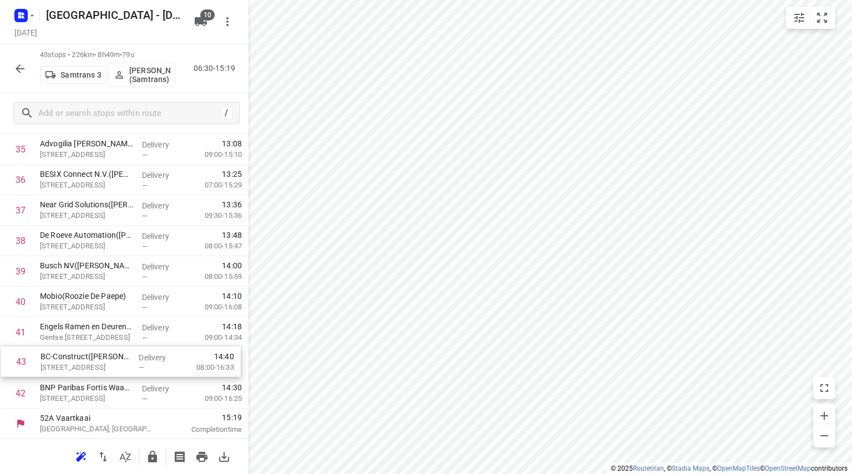
drag, startPoint x: 78, startPoint y: 397, endPoint x: 79, endPoint y: 360, distance: 36.6
click at [155, 458] on icon "button" at bounding box center [152, 457] width 9 height 12
click at [22, 63] on icon "button" at bounding box center [19, 68] width 13 height 13
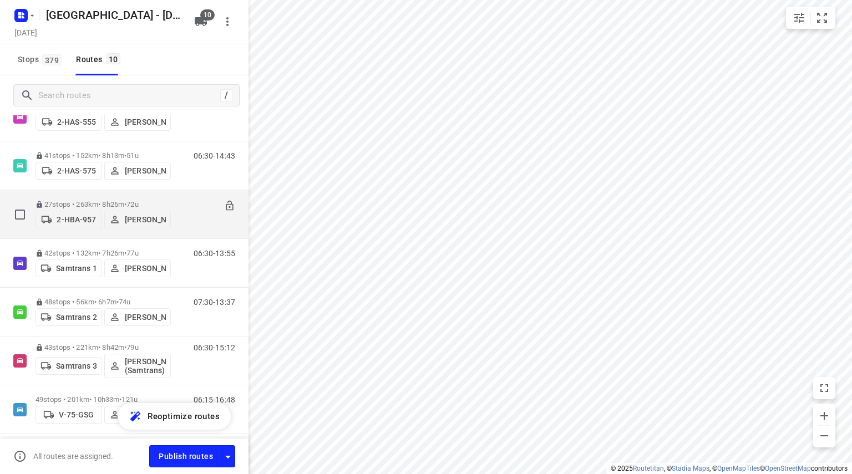
scroll to position [234, 0]
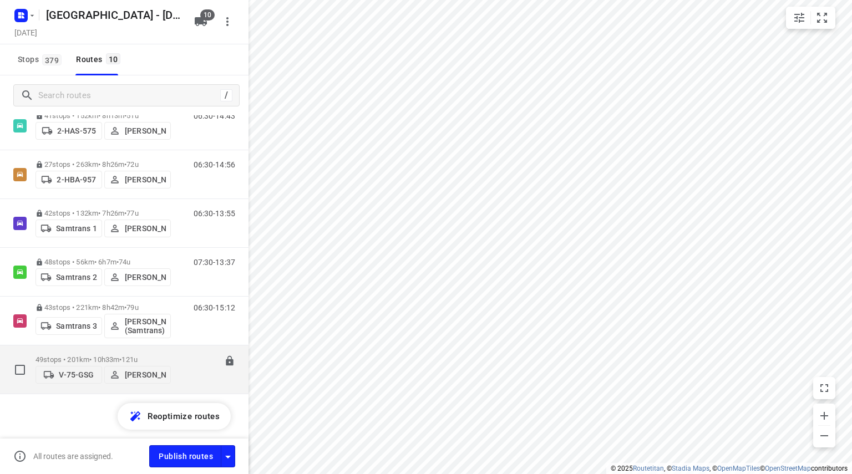
click at [116, 355] on p "49 stops • 201km • 10h33m • 121u" at bounding box center [102, 359] width 135 height 8
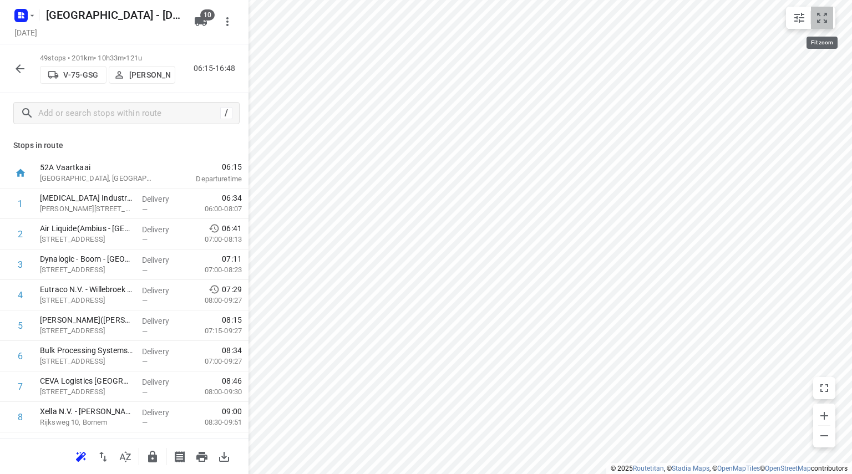
click at [816, 21] on icon "small contained button group" at bounding box center [821, 17] width 13 height 13
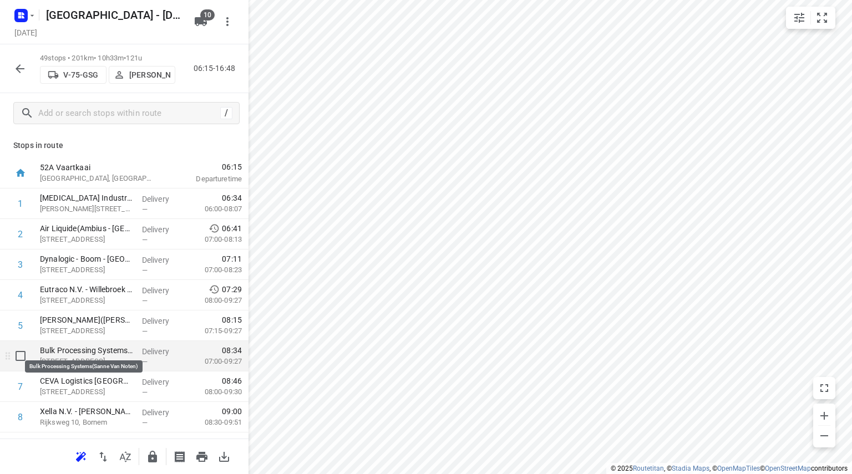
scroll to position [111, 0]
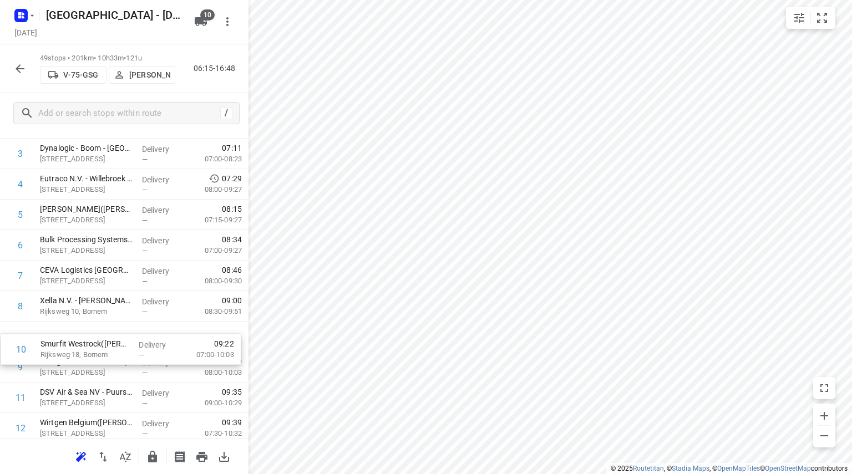
drag, startPoint x: 62, startPoint y: 355, endPoint x: 62, endPoint y: 328, distance: 26.6
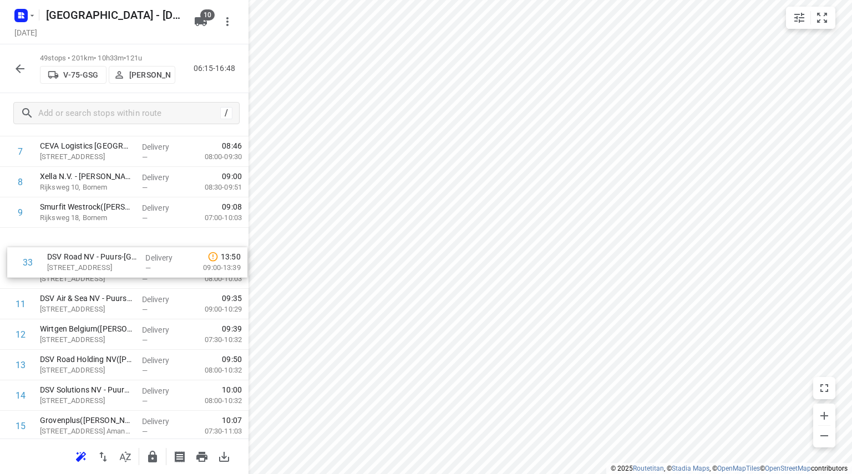
scroll to position [222, 0]
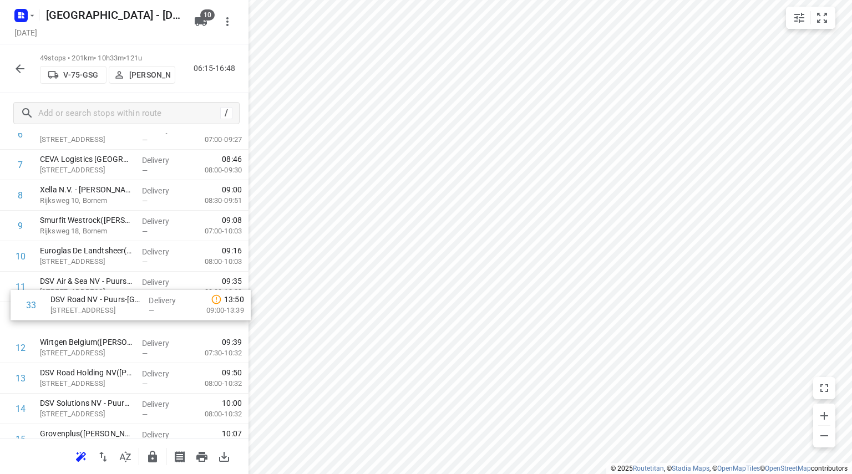
drag, startPoint x: 59, startPoint y: 296, endPoint x: 70, endPoint y: 309, distance: 17.3
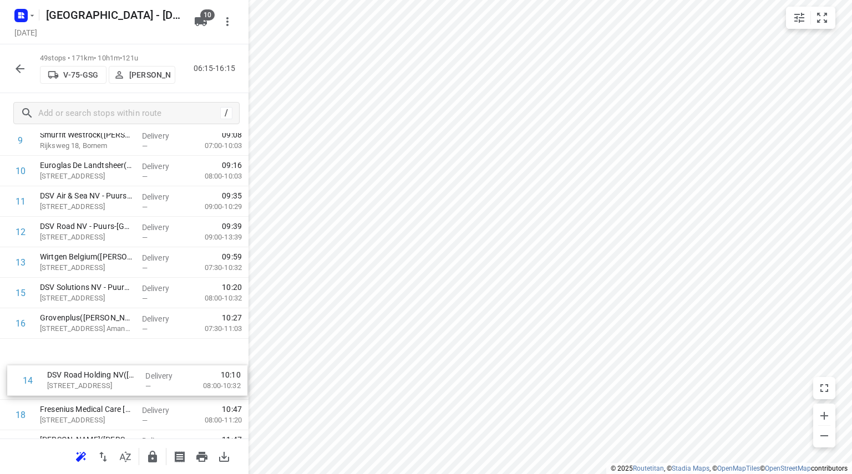
scroll to position [314, 0]
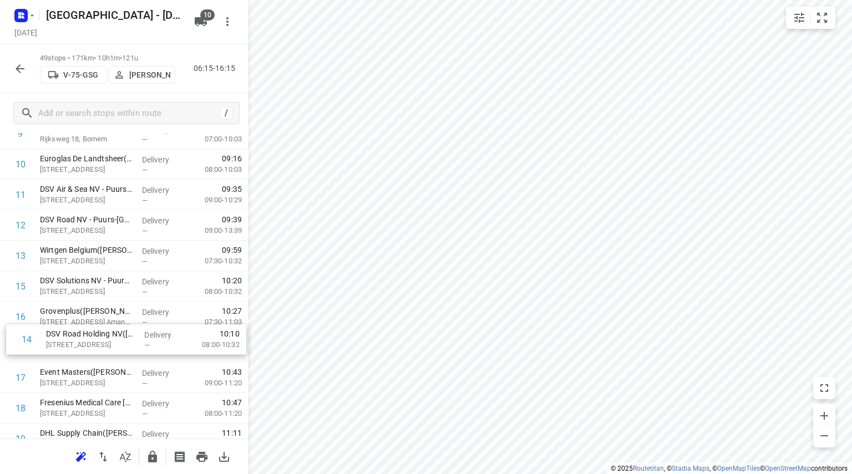
drag, startPoint x: 55, startPoint y: 316, endPoint x: 61, endPoint y: 340, distance: 25.2
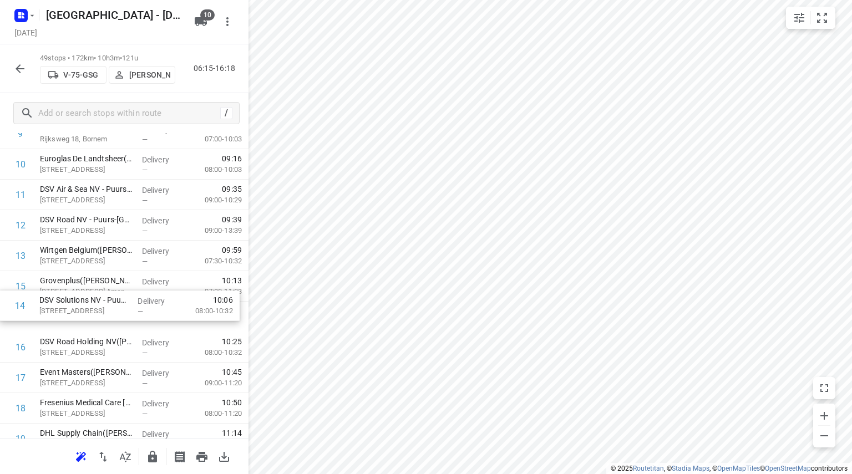
drag, startPoint x: 53, startPoint y: 291, endPoint x: 53, endPoint y: 315, distance: 23.9
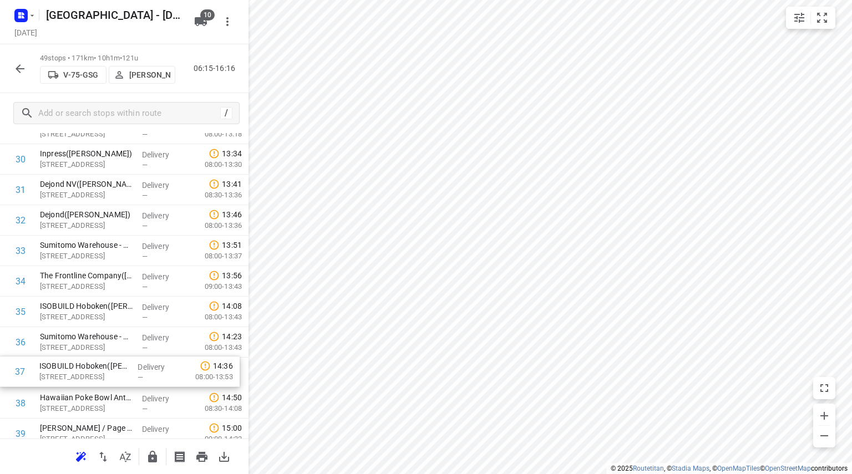
scroll to position [929, 0]
drag, startPoint x: 62, startPoint y: 364, endPoint x: 64, endPoint y: 334, distance: 29.5
click at [64, 334] on div "1 Proviron Industries(Ambius - België) Georges Gilliotstraat 60, Hemiksem Deliv…" at bounding box center [124, 7] width 248 height 1495
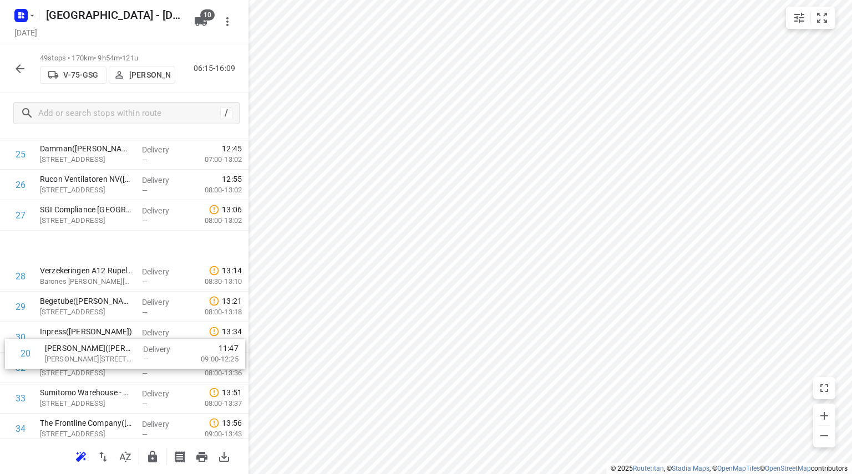
scroll to position [873, 0]
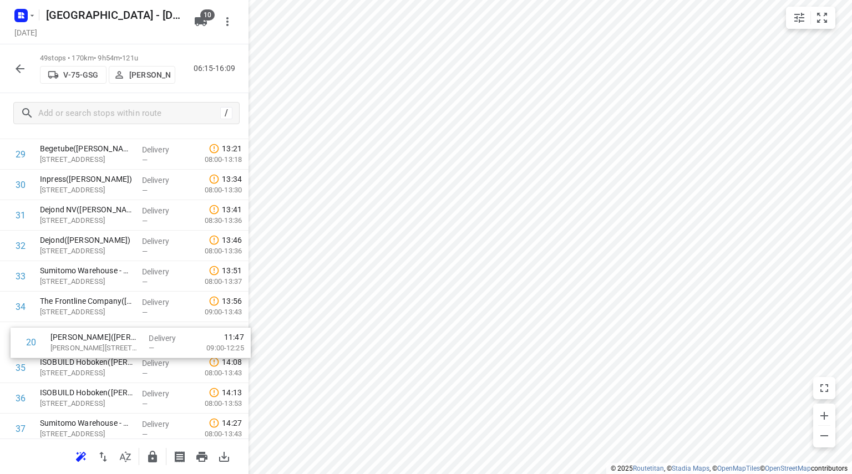
drag, startPoint x: 60, startPoint y: 181, endPoint x: 71, endPoint y: 345, distance: 163.9
click at [71, 345] on div "1 Proviron Industries(Ambius - België) Georges Gilliotstraat 60, Hemiksem Deliv…" at bounding box center [124, 63] width 248 height 1495
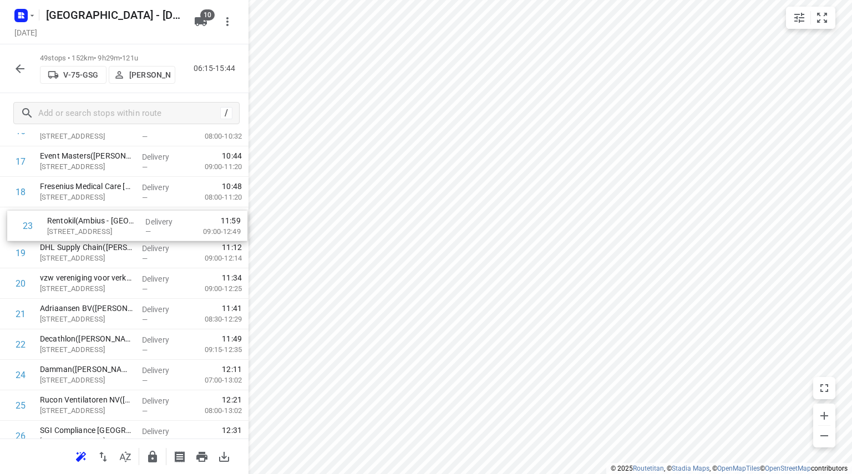
scroll to position [530, 0]
drag, startPoint x: 64, startPoint y: 227, endPoint x: 67, endPoint y: 248, distance: 21.7
click at [67, 248] on div "1 Proviron Industries(Ambius - België) Georges Gilliotstraat 60, Hemiksem Deliv…" at bounding box center [124, 406] width 248 height 1495
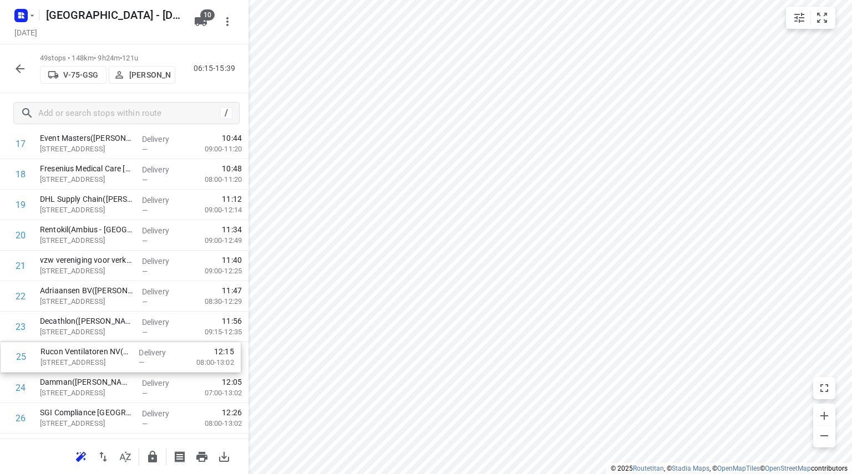
scroll to position [550, 0]
drag, startPoint x: 62, startPoint y: 404, endPoint x: 63, endPoint y: 352, distance: 52.1
click at [63, 352] on div "1 Proviron Industries(Ambius - België) Georges Gilliotstraat 60, Hemiksem Deliv…" at bounding box center [124, 386] width 248 height 1495
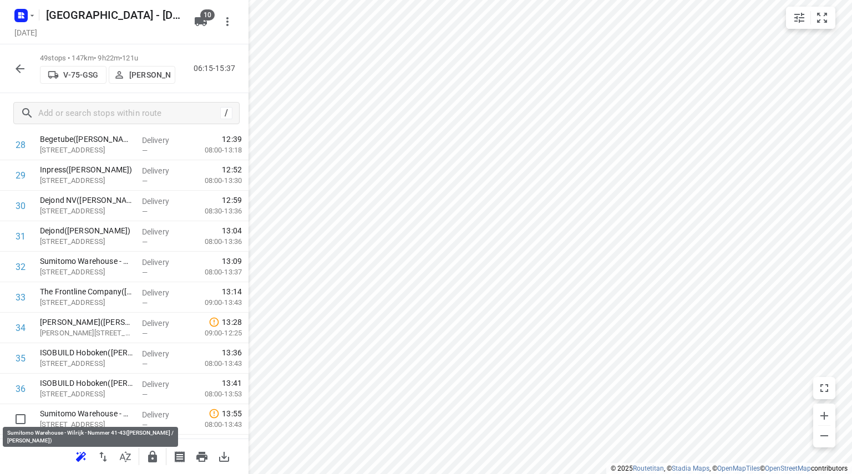
scroll to position [885, 0]
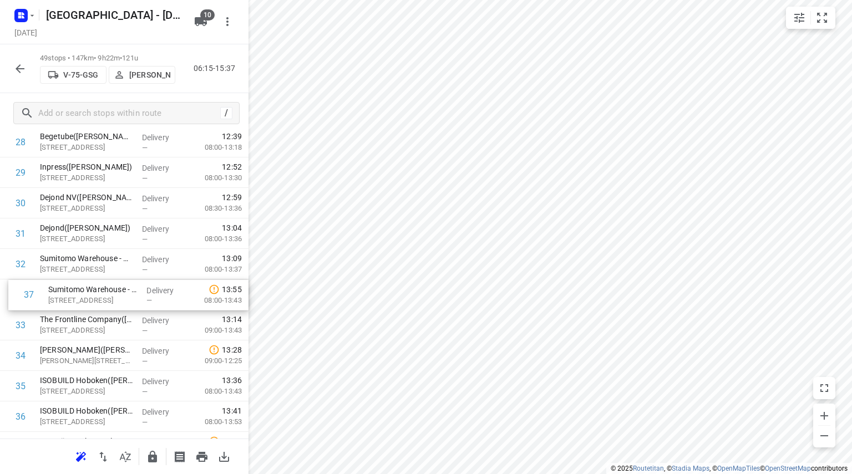
drag, startPoint x: 53, startPoint y: 410, endPoint x: 62, endPoint y: 276, distance: 133.9
click at [62, 276] on div "1 Proviron Industries(Ambius - België) Georges Gilliotstraat 60, Hemiksem Deliv…" at bounding box center [124, 50] width 248 height 1495
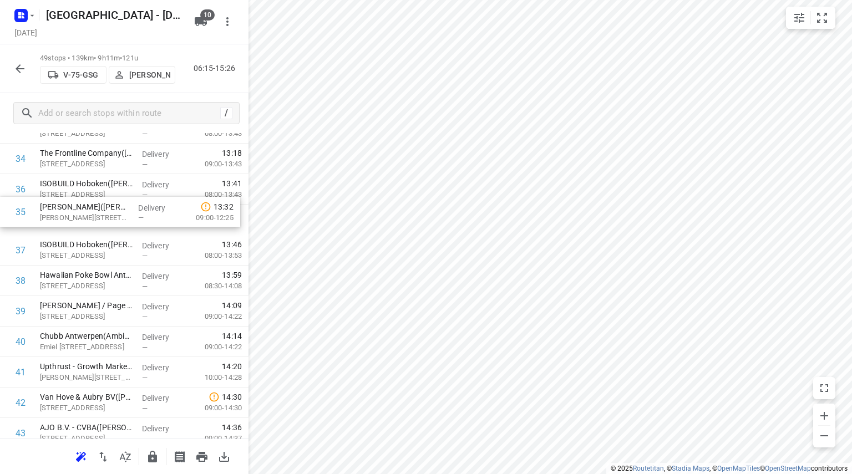
scroll to position [1050, 0]
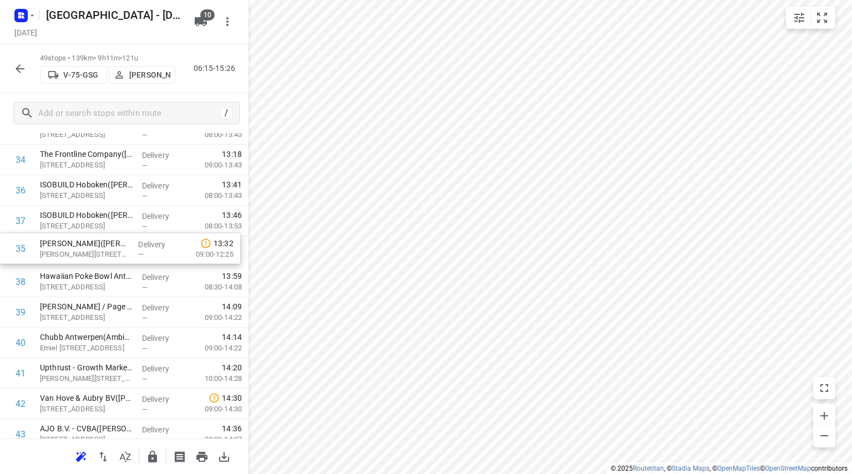
drag, startPoint x: 57, startPoint y: 189, endPoint x: 57, endPoint y: 252, distance: 63.8
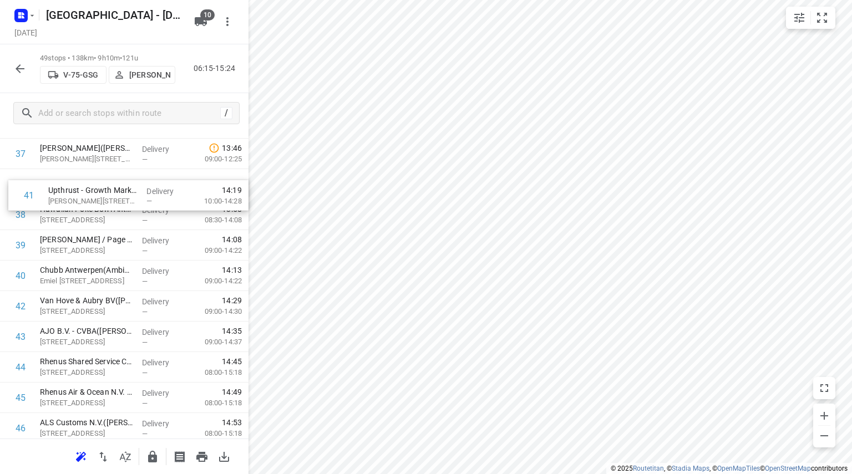
scroll to position [1138, 0]
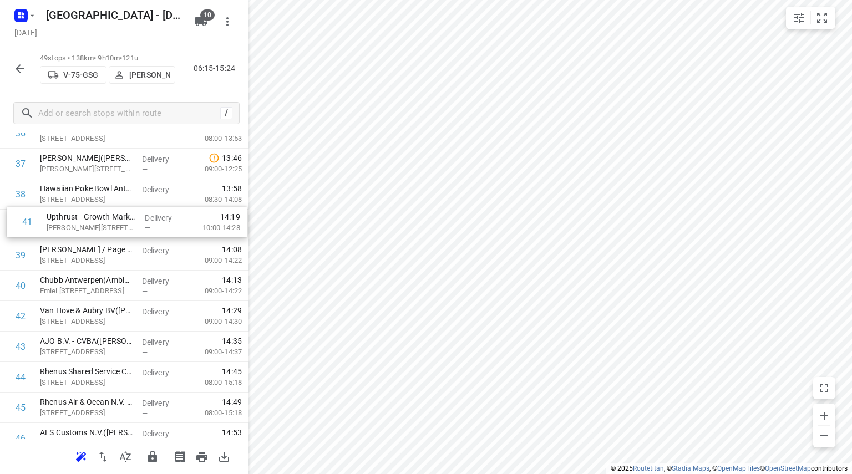
drag, startPoint x: 50, startPoint y: 262, endPoint x: 57, endPoint y: 216, distance: 46.5
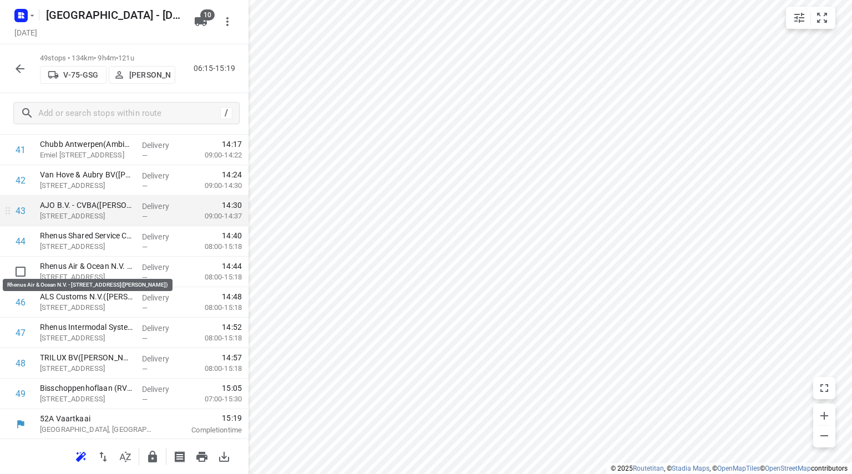
scroll to position [1274, 0]
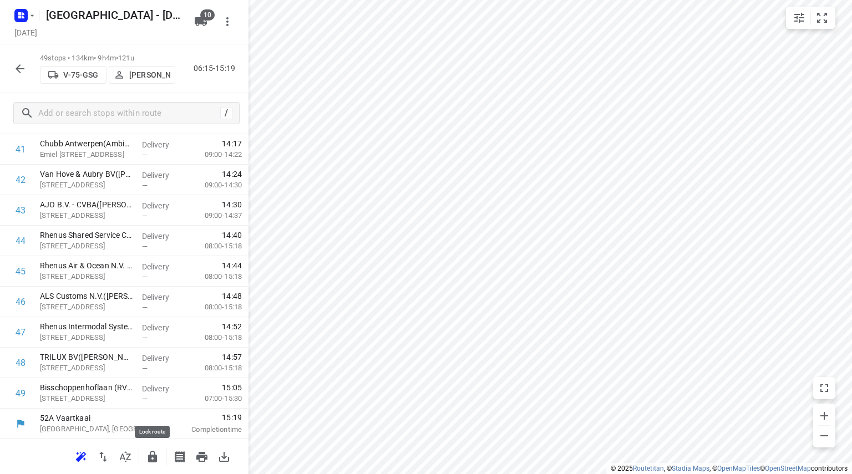
click at [156, 459] on icon "button" at bounding box center [152, 457] width 9 height 12
click at [19, 60] on button "button" at bounding box center [20, 69] width 22 height 22
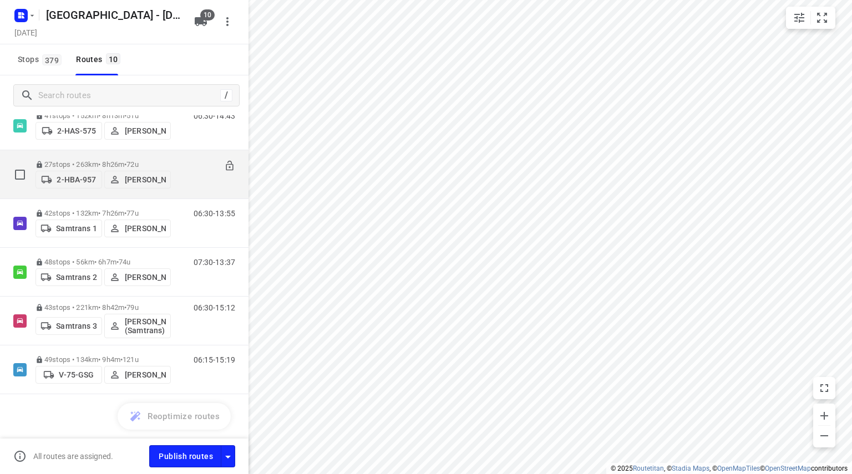
scroll to position [0, 0]
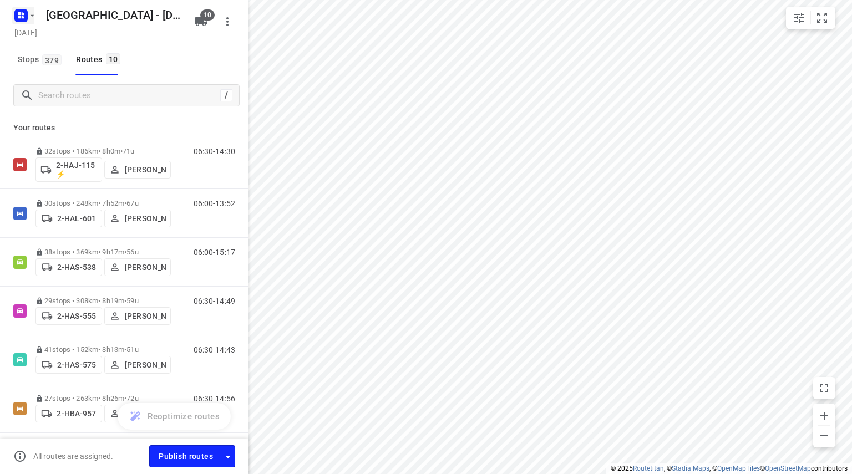
click at [27, 15] on rect "button" at bounding box center [20, 15] width 13 height 13
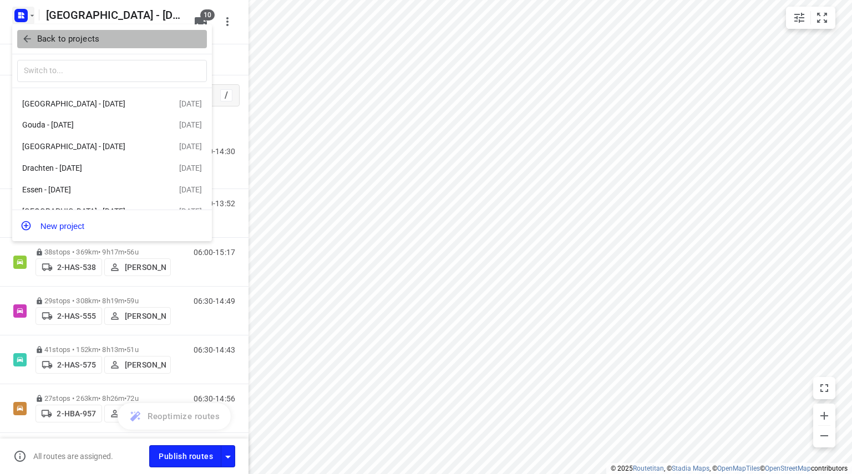
click at [32, 38] on icon "button" at bounding box center [27, 38] width 11 height 11
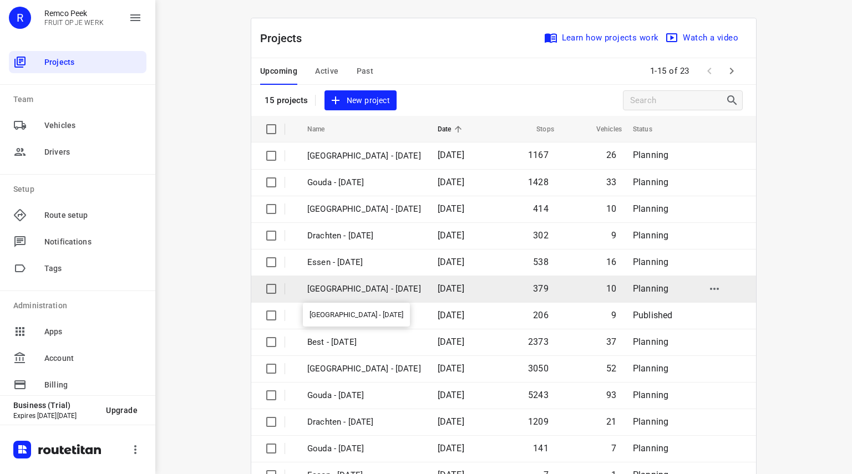
click at [338, 293] on p "[GEOGRAPHIC_DATA] - [DATE]" at bounding box center [364, 289] width 114 height 13
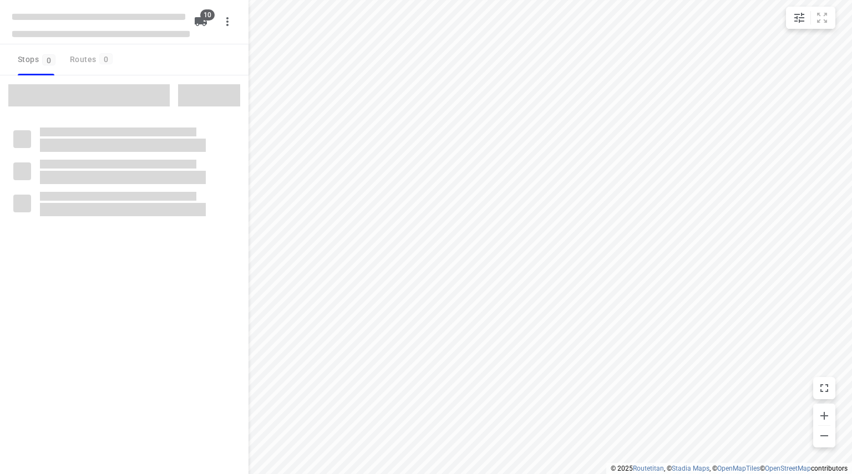
checkbox input "true"
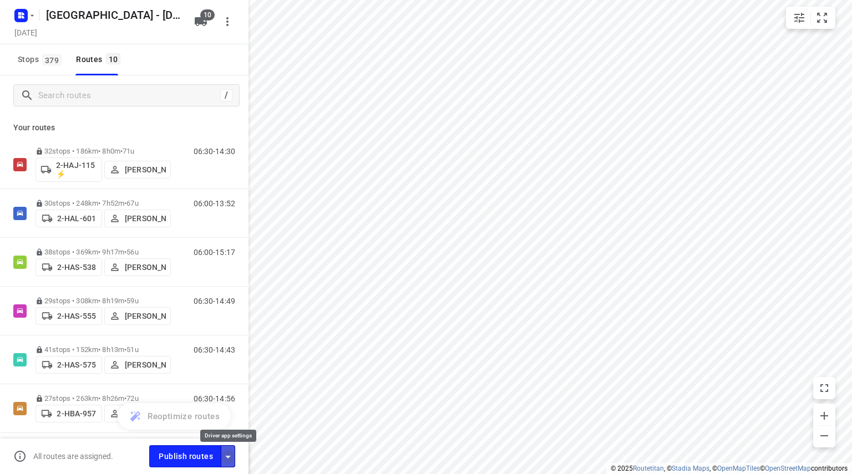
click at [225, 455] on icon "button" at bounding box center [227, 456] width 13 height 13
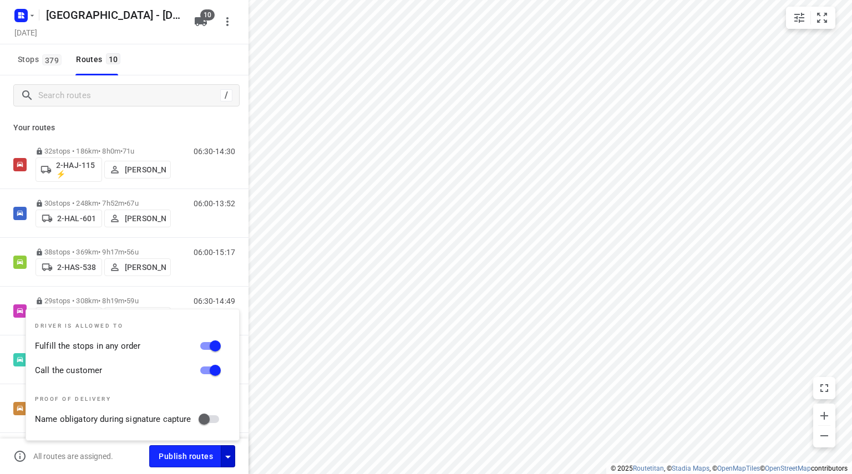
click at [166, 63] on div "Stops 379 Routes 10" at bounding box center [124, 59] width 248 height 31
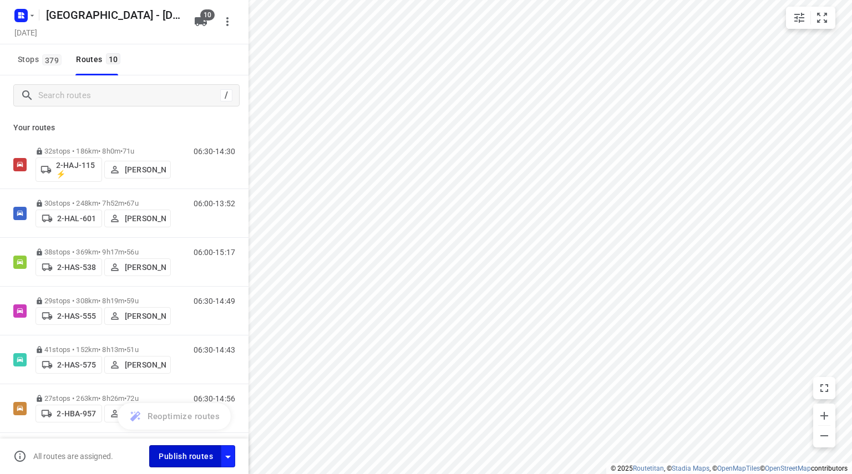
click at [178, 459] on span "Publish routes" at bounding box center [186, 457] width 54 height 14
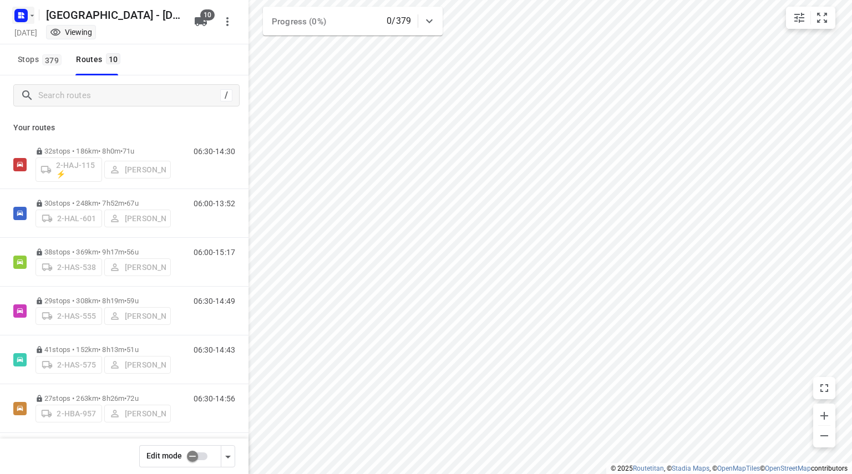
click at [26, 17] on rect "button" at bounding box center [20, 15] width 13 height 13
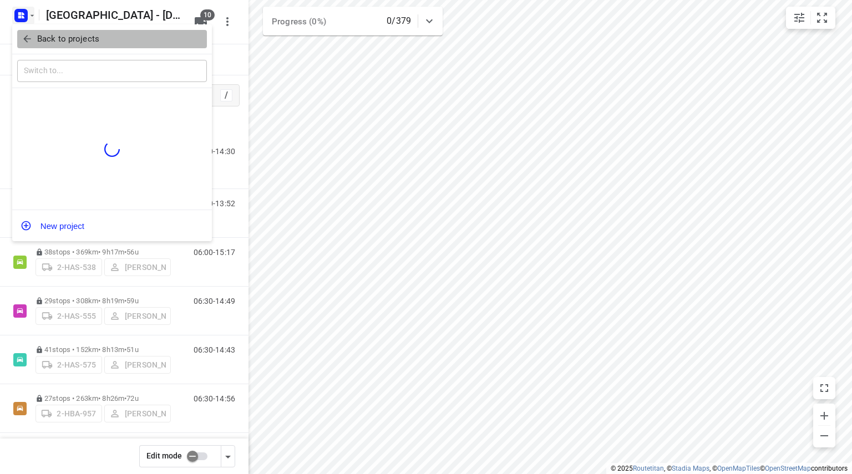
click at [22, 33] on icon "button" at bounding box center [27, 38] width 11 height 11
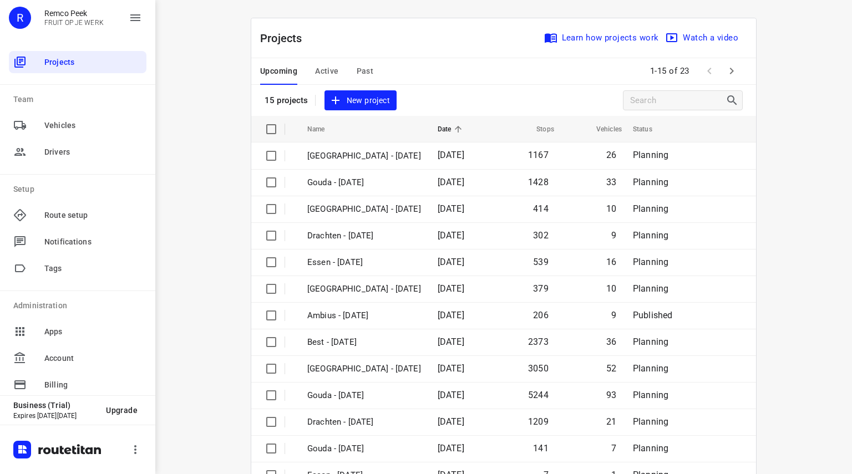
click at [370, 73] on div "Upcoming Active Past" at bounding box center [325, 71] width 131 height 27
click at [360, 71] on span "Past" at bounding box center [365, 71] width 17 height 14
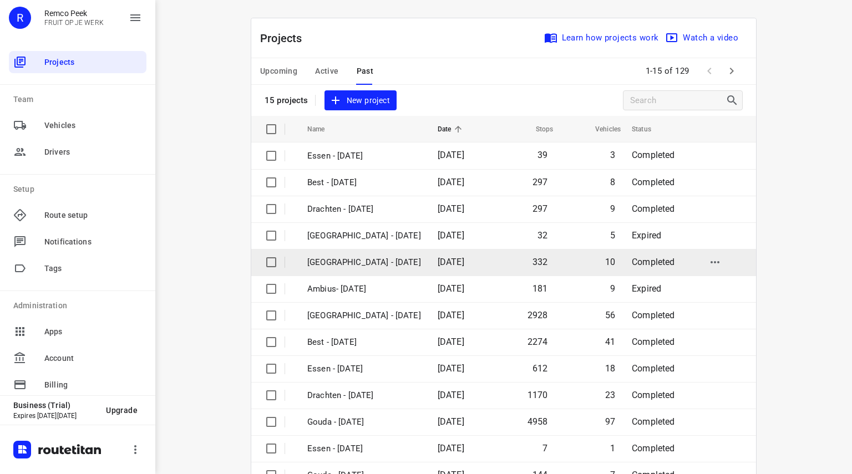
scroll to position [55, 0]
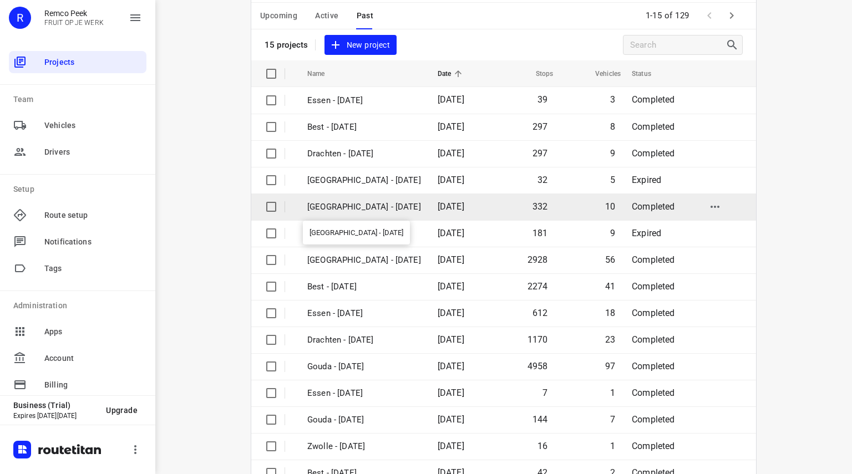
click at [337, 212] on p "[GEOGRAPHIC_DATA] - [DATE]" at bounding box center [364, 207] width 114 height 13
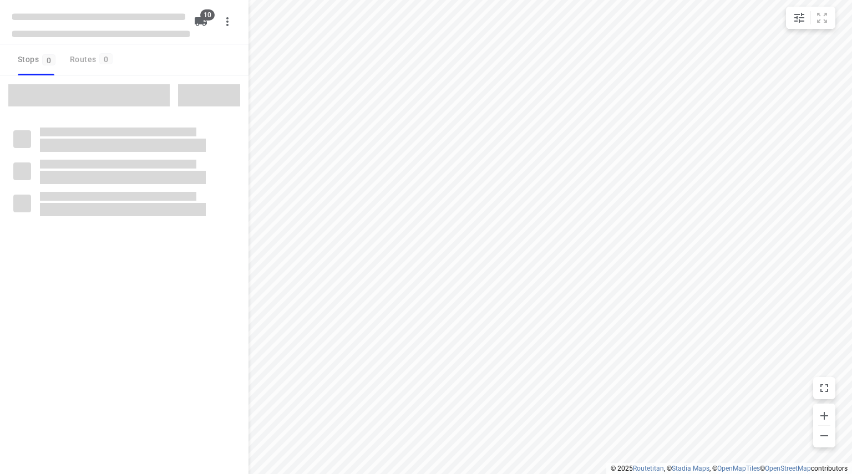
checkbox input "true"
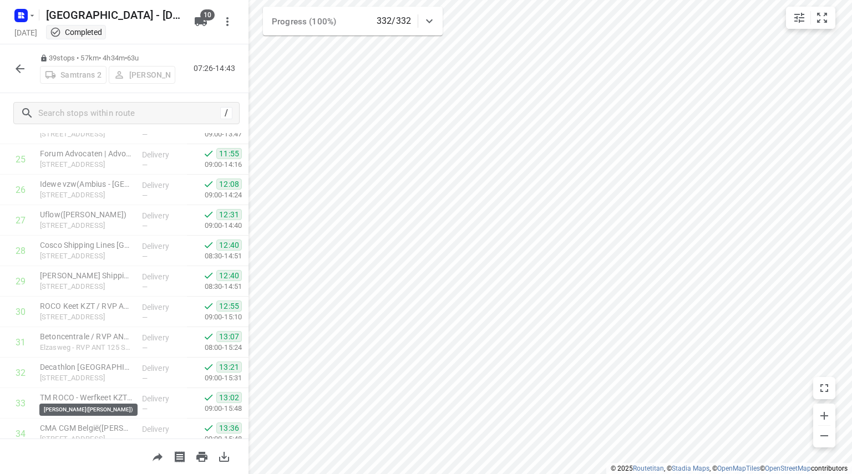
scroll to position [969, 0]
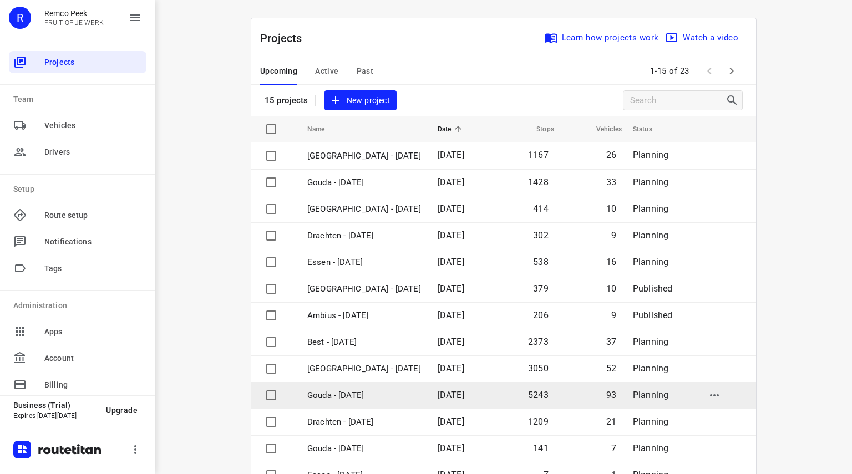
scroll to position [55, 0]
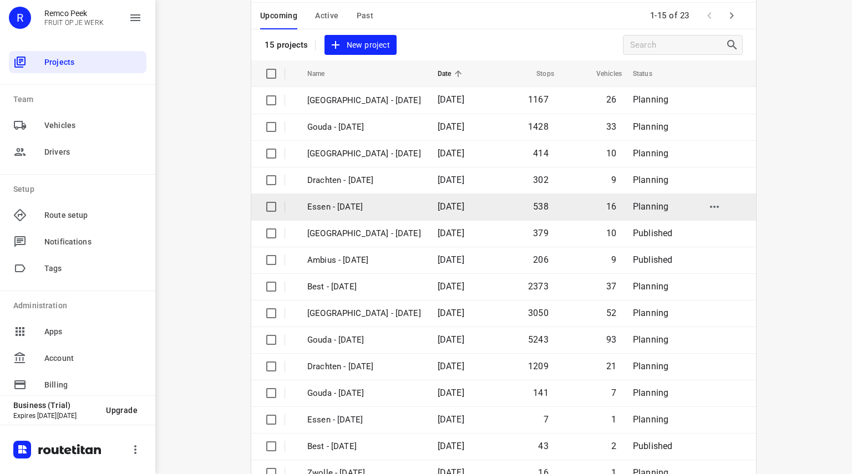
click at [321, 214] on td "Essen - [DATE]" at bounding box center [362, 207] width 133 height 27
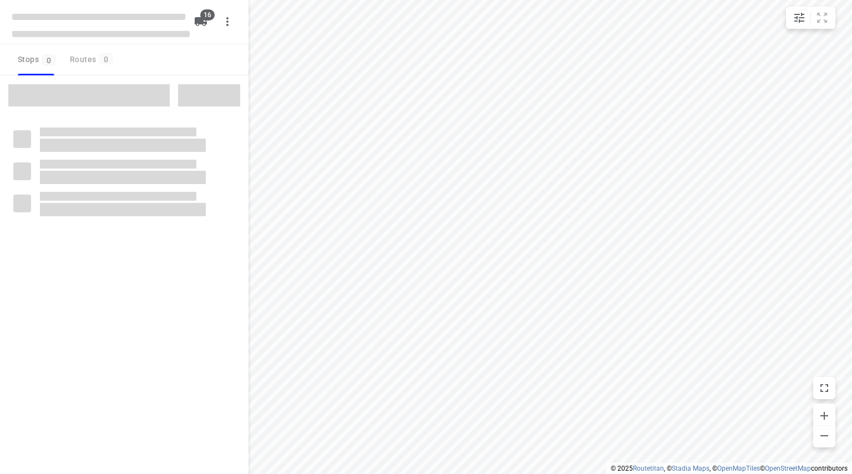
checkbox input "true"
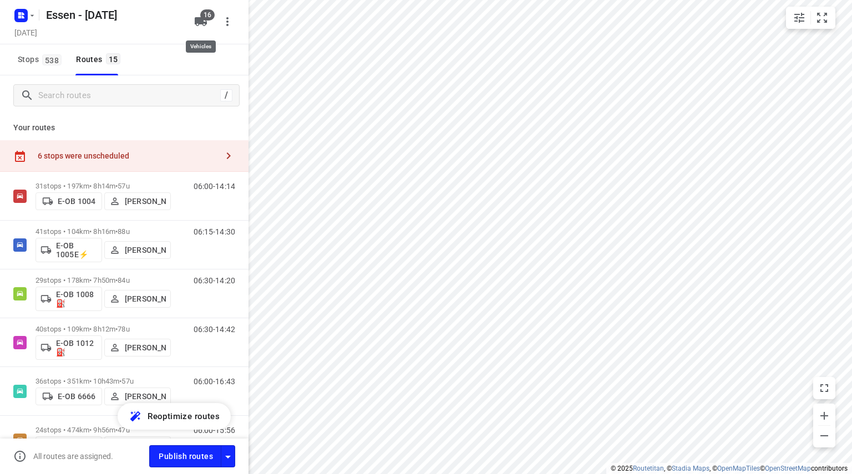
click at [210, 26] on button "16" at bounding box center [201, 22] width 22 height 22
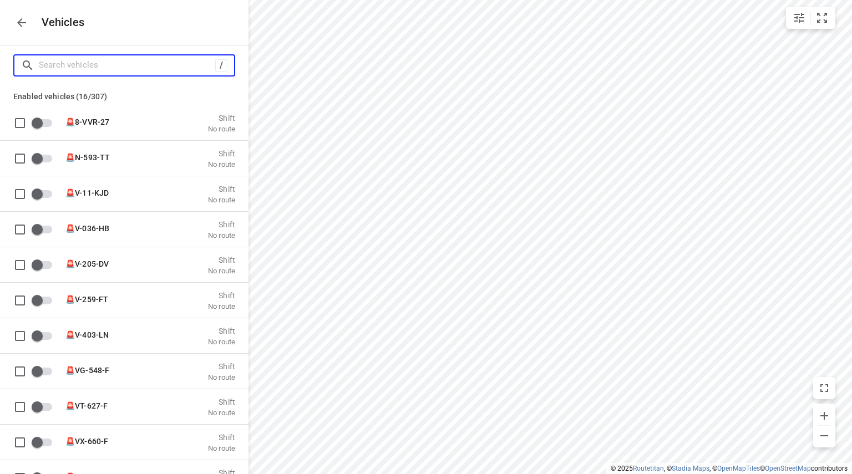
click at [124, 68] on input "Search vehicles" at bounding box center [127, 65] width 176 height 17
type input "e"
checkbox input "true"
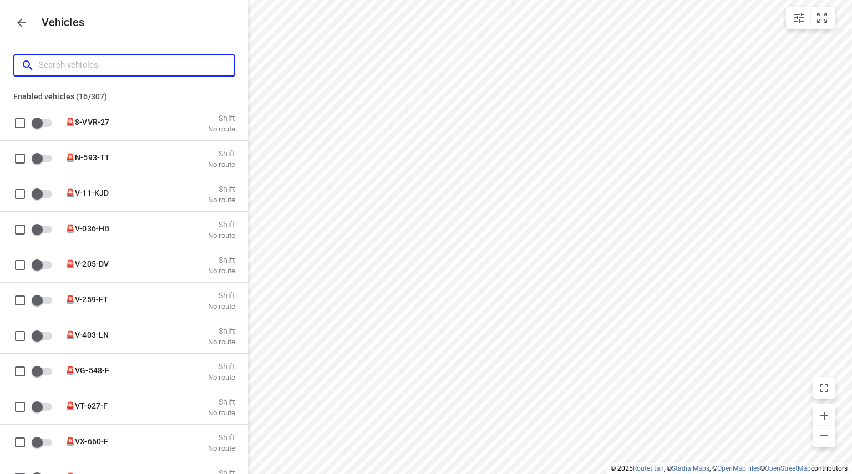
checkbox input "true"
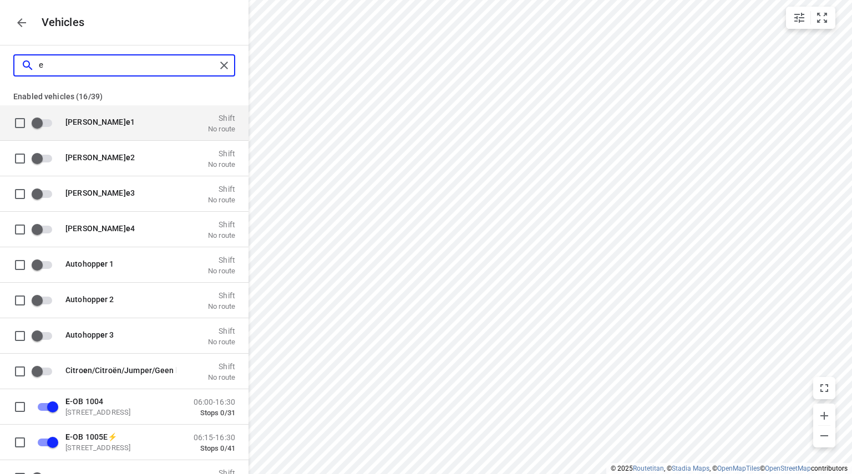
type input "ei"
checkbox input "true"
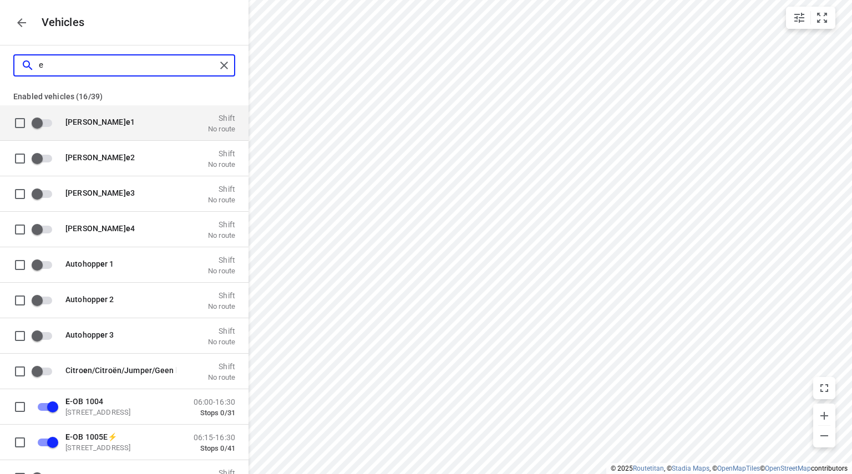
checkbox input "true"
checkbox input "false"
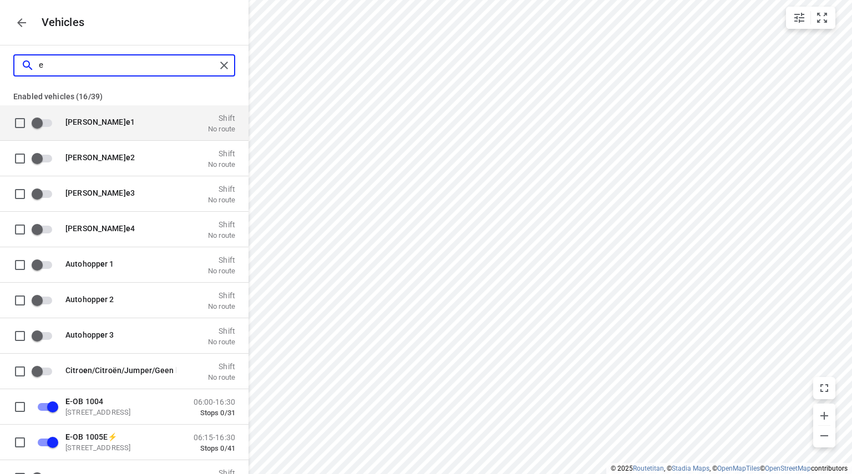
checkbox input "false"
checkbox input "true"
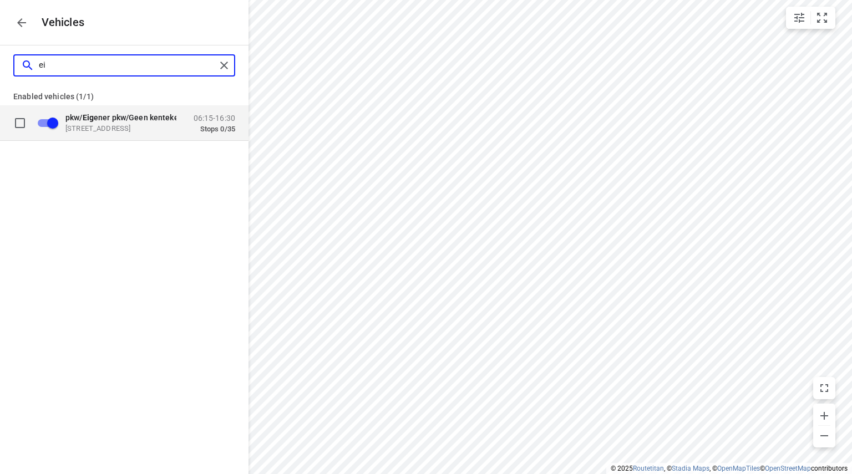
type input "e"
checkbox input "false"
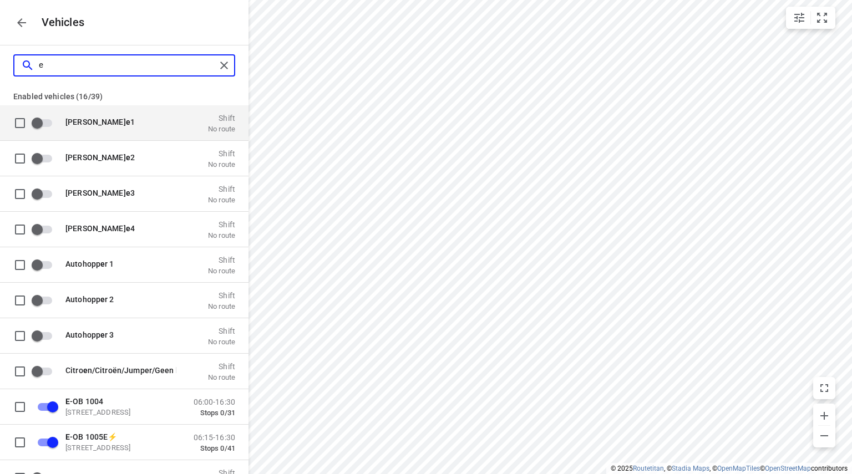
checkbox input "false"
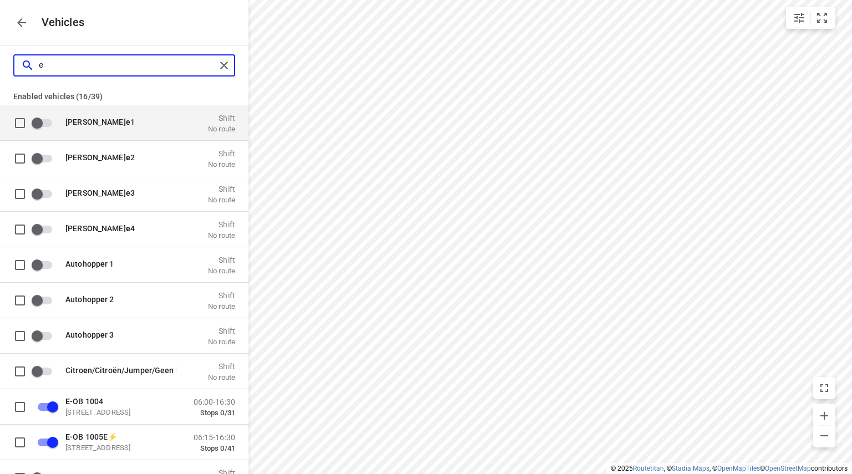
checkbox input "false"
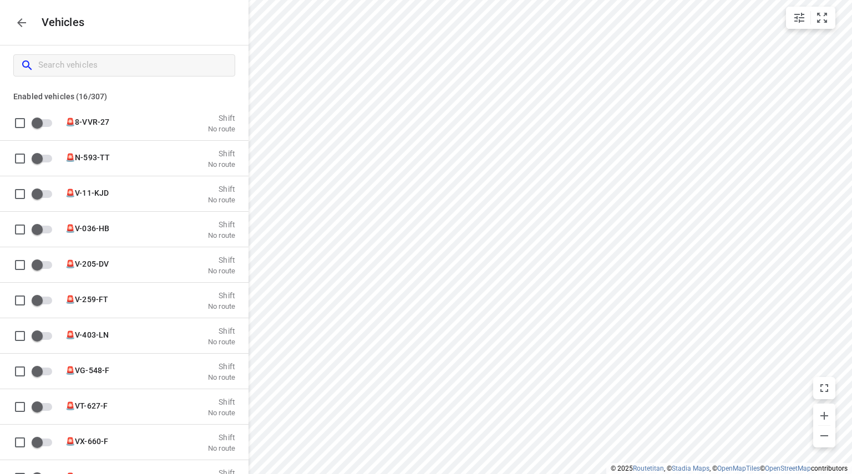
click at [19, 19] on icon "button" at bounding box center [21, 22] width 13 height 13
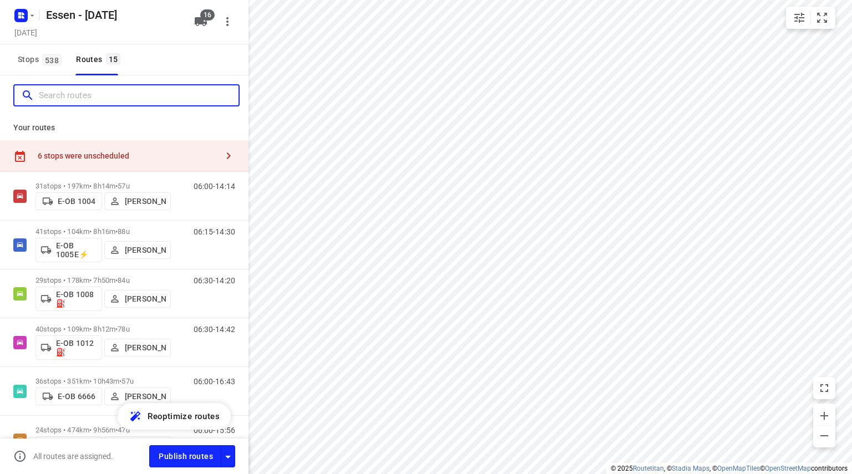
click at [109, 96] on input "Search routes" at bounding box center [139, 95] width 200 height 17
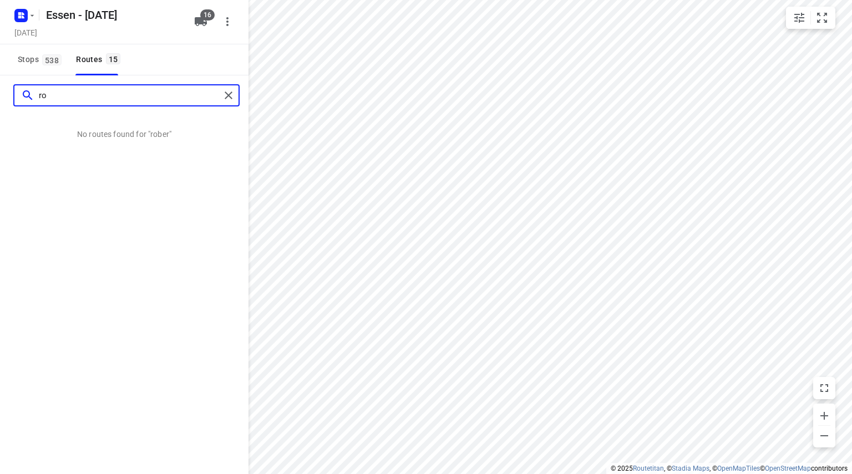
type input "r"
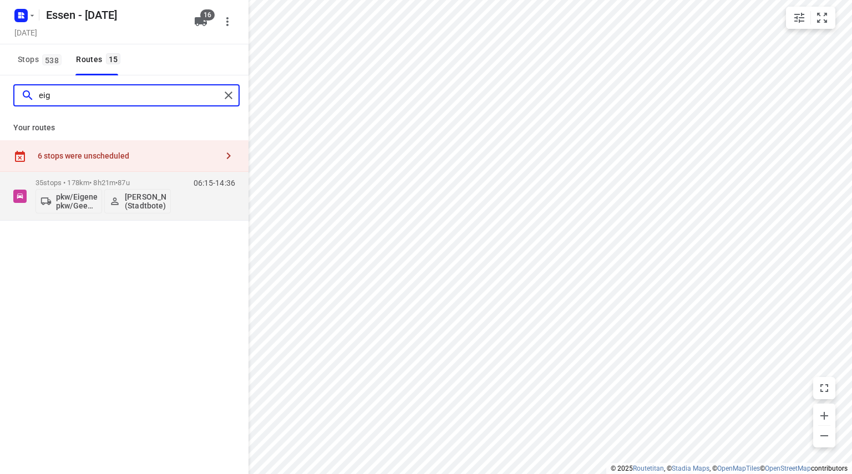
type input "eige"
click at [99, 179] on p "35 stops • 178km • 8h21m • 87u" at bounding box center [102, 183] width 135 height 8
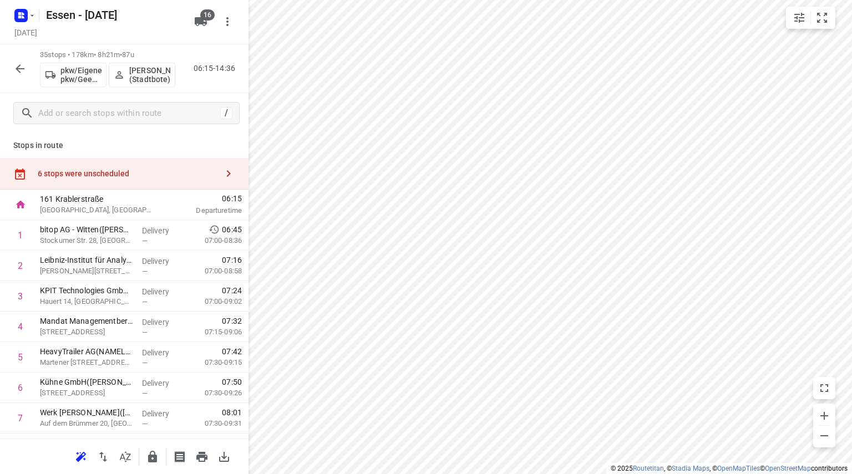
click at [23, 65] on icon "button" at bounding box center [19, 68] width 13 height 13
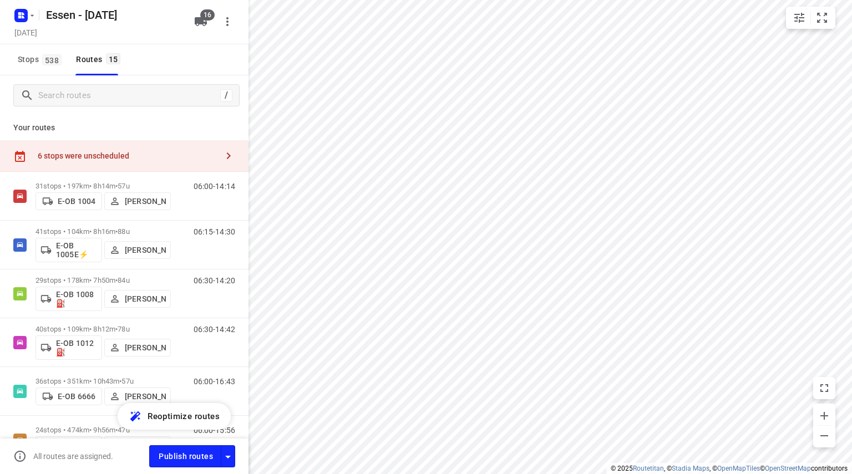
click at [22, 6] on div at bounding box center [23, 15] width 27 height 22
click at [21, 18] on rect "button" at bounding box center [20, 15] width 13 height 13
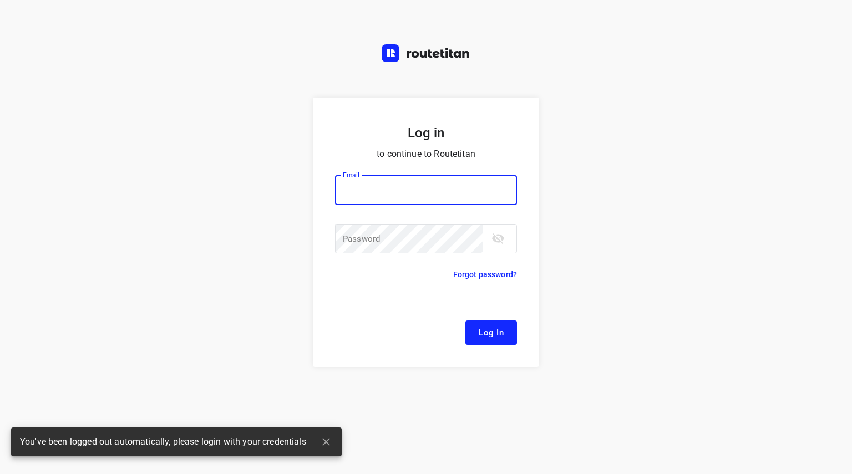
type input "remco@fruitopjewerk.nl"
click at [489, 333] on span "Log In" at bounding box center [491, 333] width 25 height 14
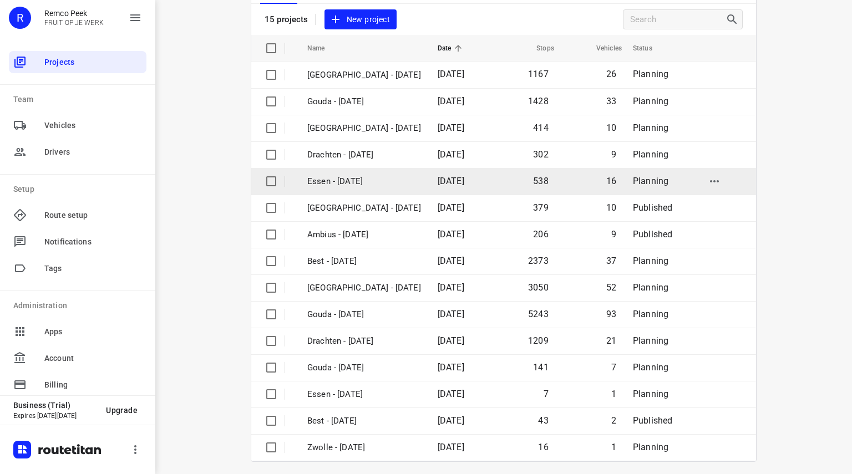
scroll to position [85, 0]
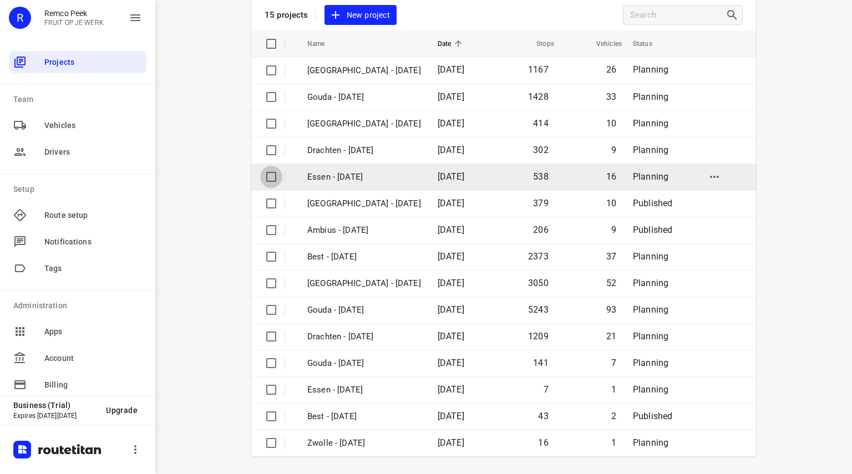
click at [262, 175] on input "checkbox" at bounding box center [271, 177] width 22 height 22
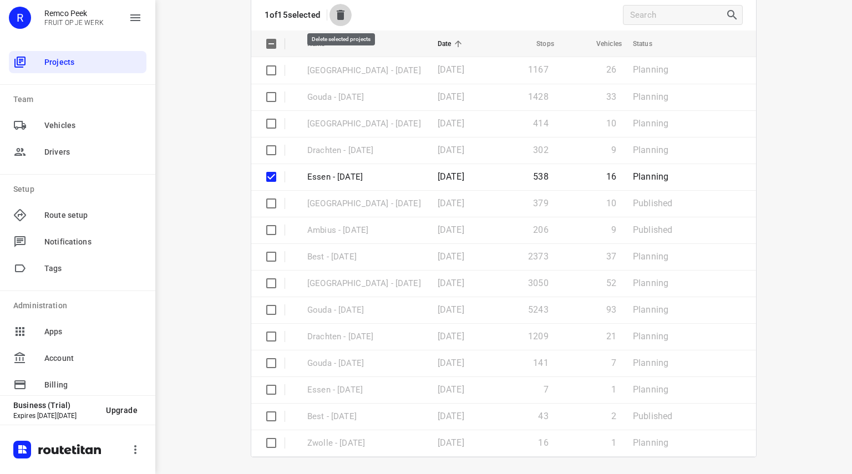
click at [343, 16] on icon "button" at bounding box center [341, 15] width 8 height 10
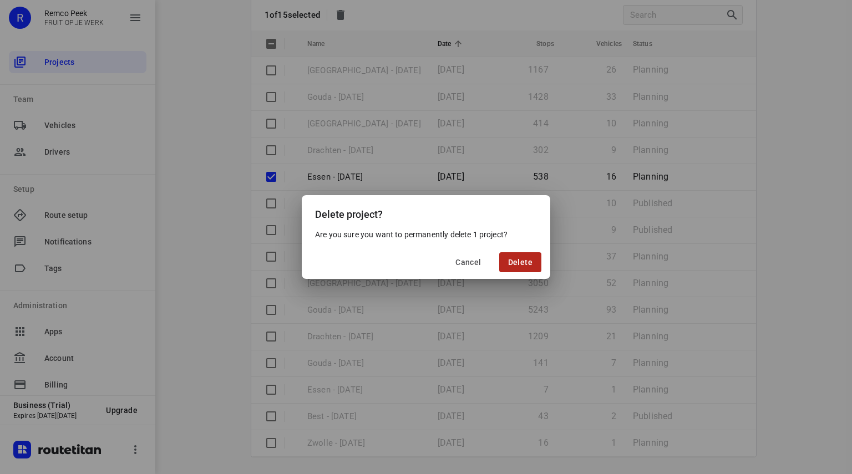
click at [516, 262] on span "Delete" at bounding box center [520, 262] width 24 height 9
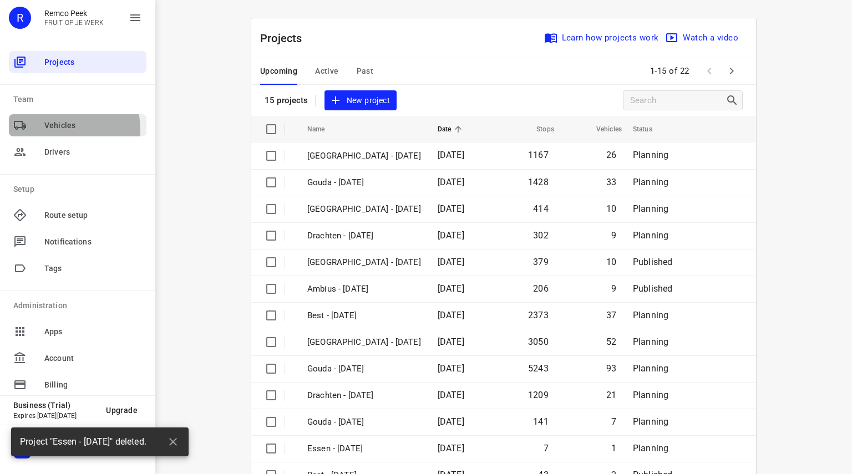
click at [59, 129] on span "Vehicles" at bounding box center [93, 126] width 98 height 12
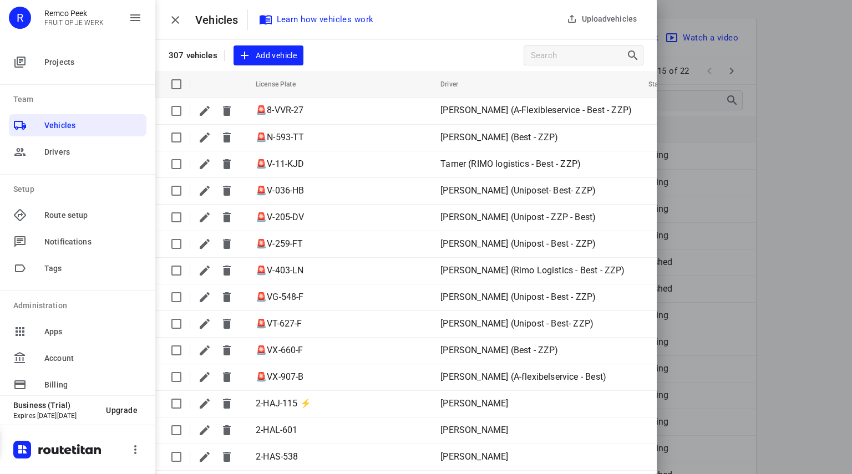
click at [551, 57] on input "Search vehicles" at bounding box center [578, 55] width 95 height 17
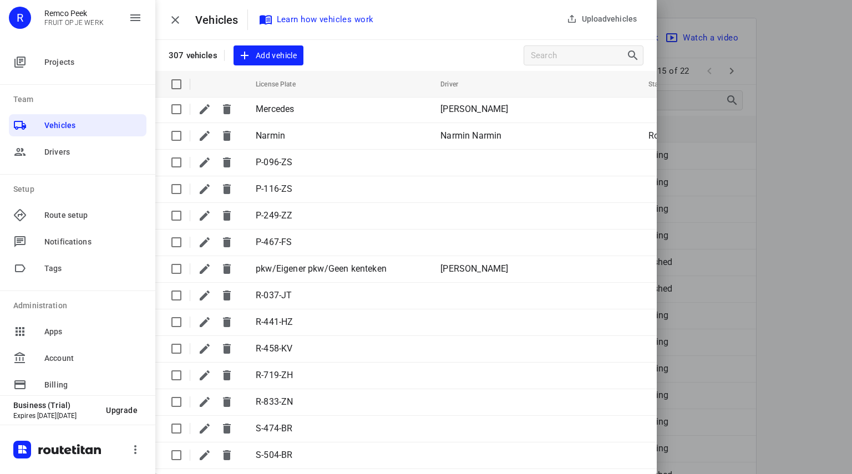
click at [179, 23] on icon "button" at bounding box center [175, 20] width 8 height 8
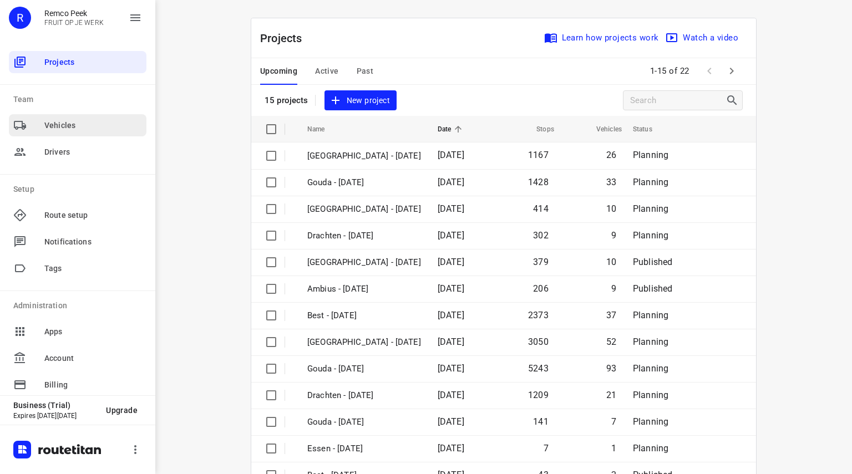
click at [57, 122] on span "Vehicles" at bounding box center [93, 126] width 98 height 12
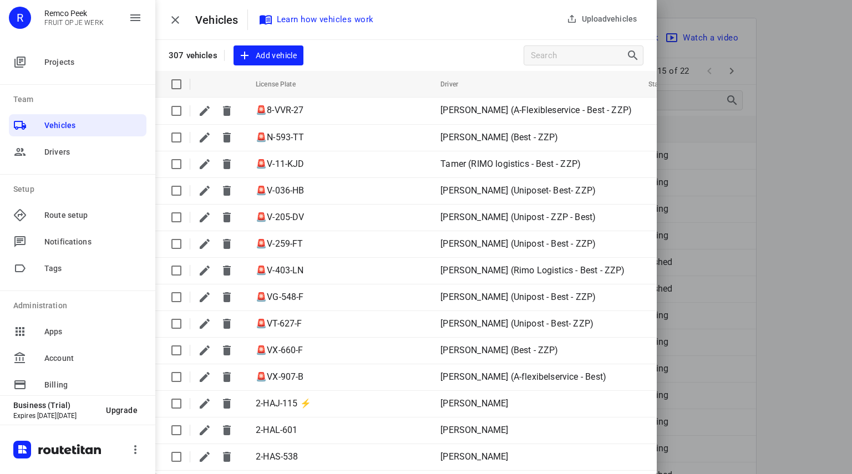
click at [180, 22] on icon "button" at bounding box center [175, 19] width 13 height 13
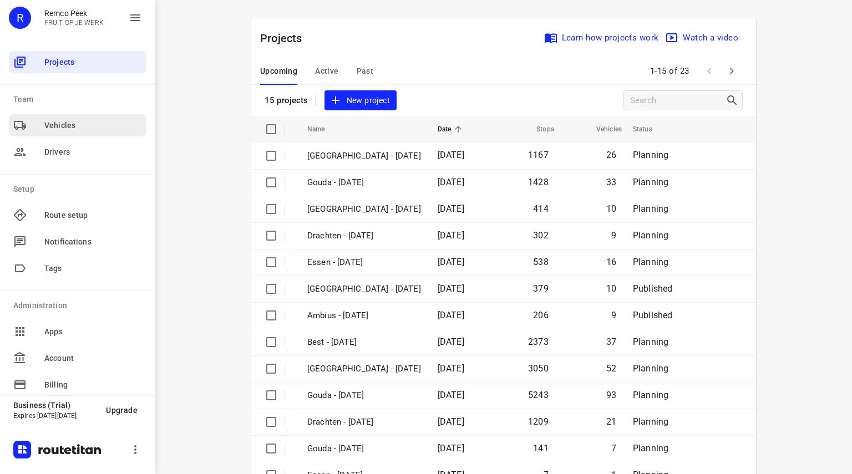
click at [68, 124] on span "Vehicles" at bounding box center [93, 126] width 98 height 12
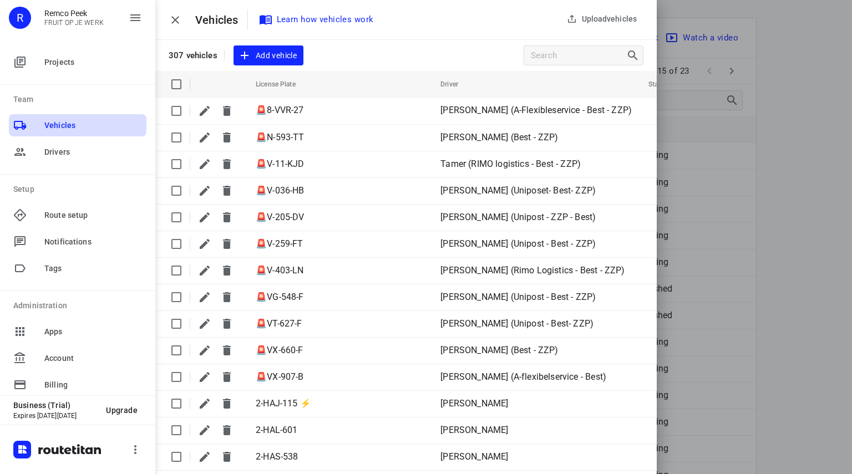
click at [558, 55] on input "Search vehicles" at bounding box center [578, 55] width 95 height 17
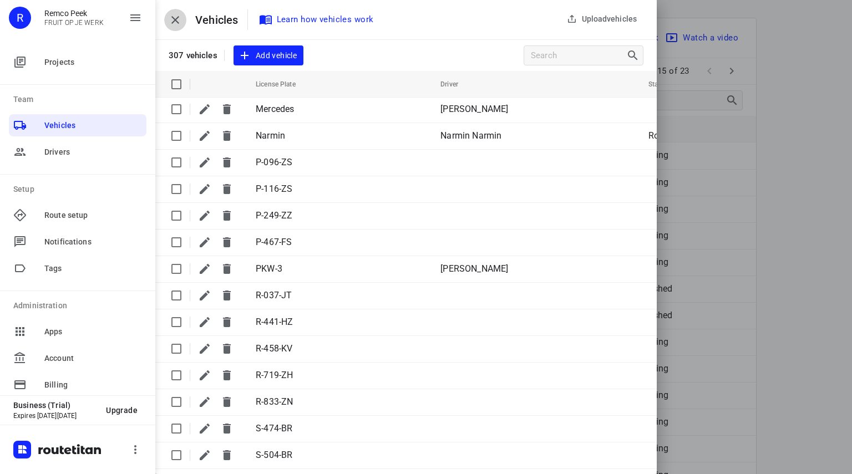
click at [177, 16] on icon "button" at bounding box center [175, 19] width 13 height 13
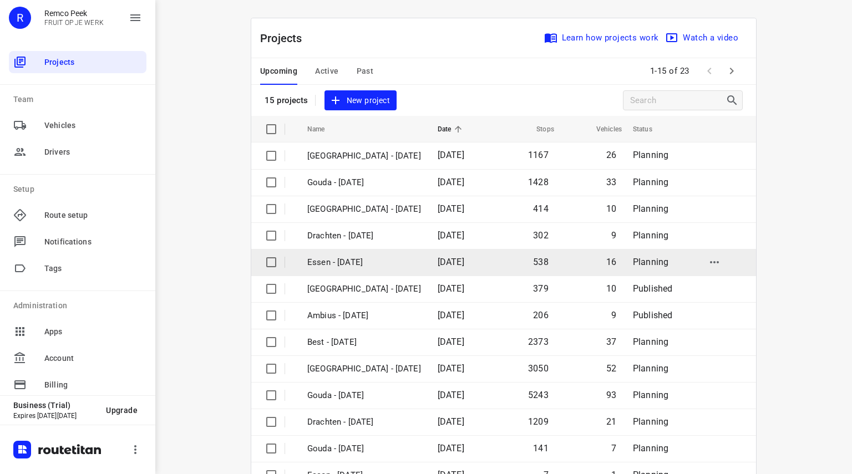
click at [332, 257] on p "Essen - [DATE]" at bounding box center [364, 262] width 114 height 13
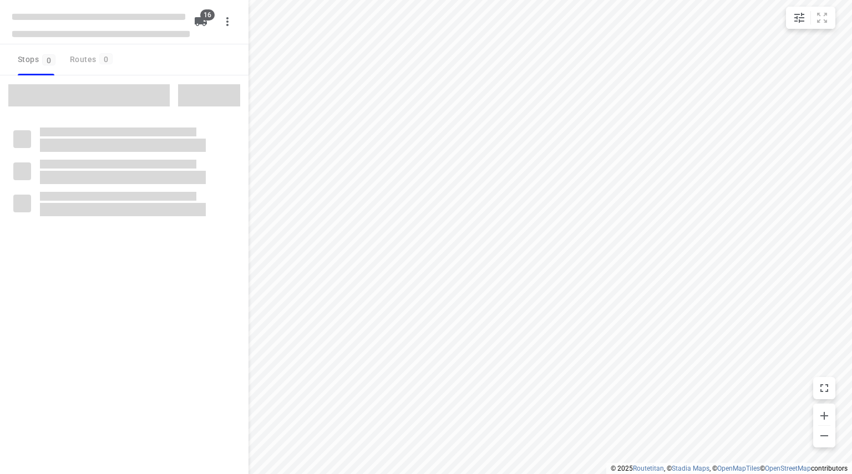
checkbox input "true"
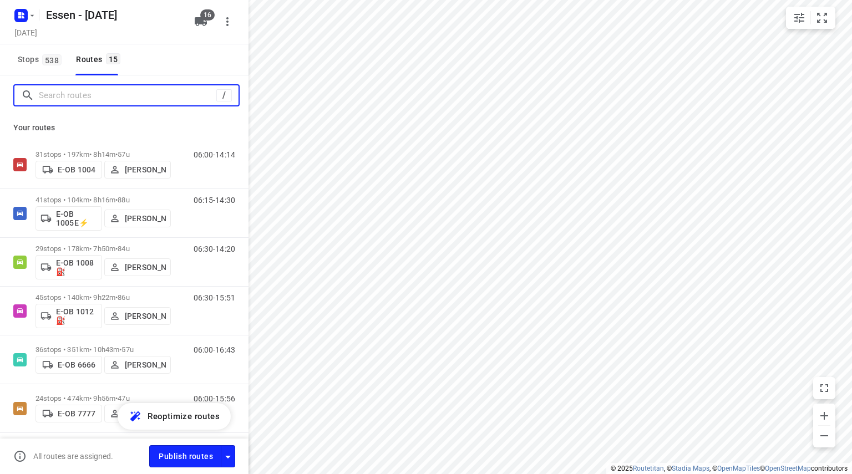
click at [151, 96] on input "Search routes" at bounding box center [127, 95] width 177 height 17
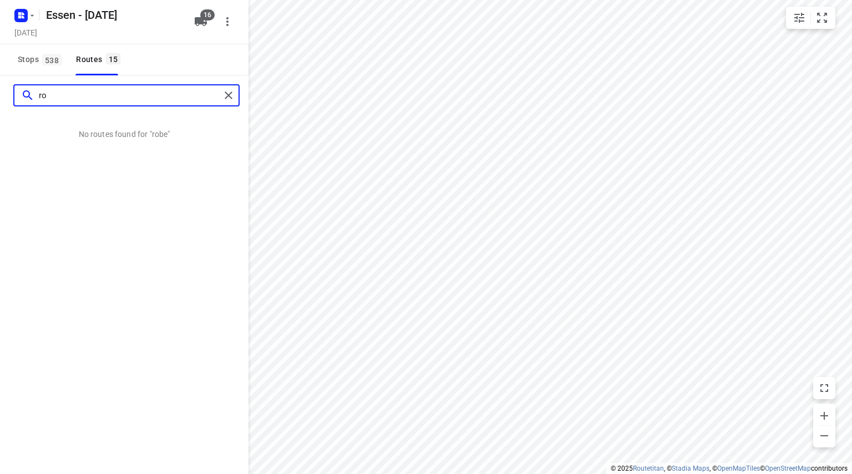
type input "r"
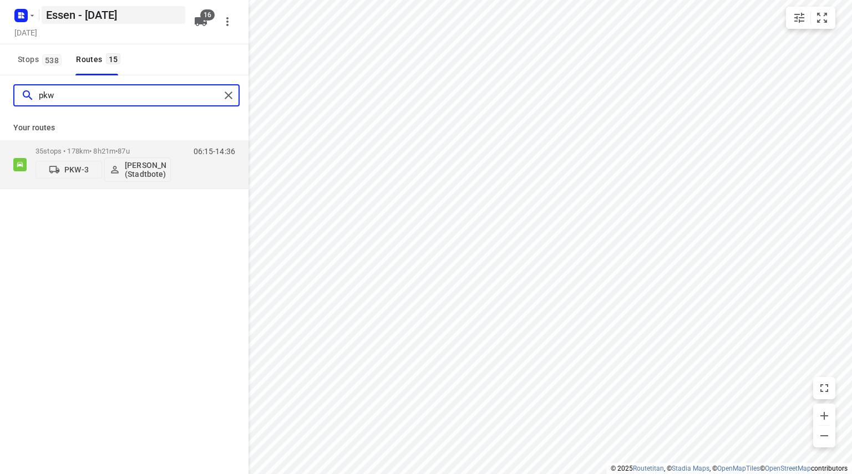
type input "pkw"
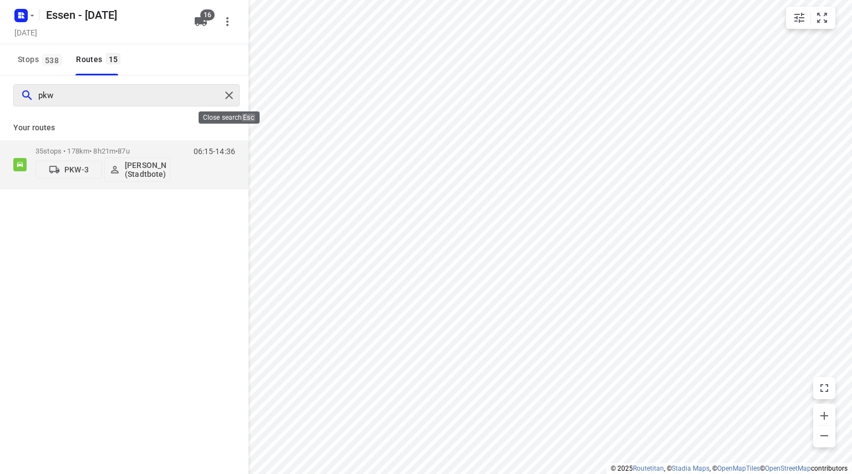
drag, startPoint x: 228, startPoint y: 94, endPoint x: 216, endPoint y: 92, distance: 11.8
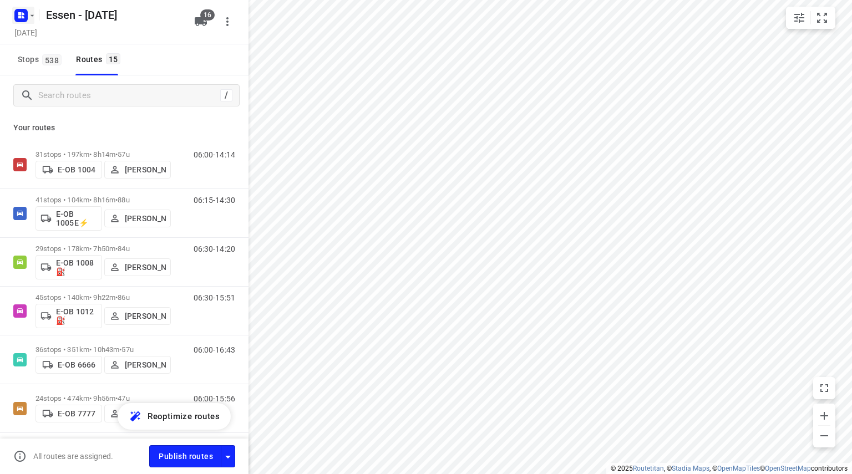
click at [27, 13] on rect "button" at bounding box center [20, 15] width 13 height 13
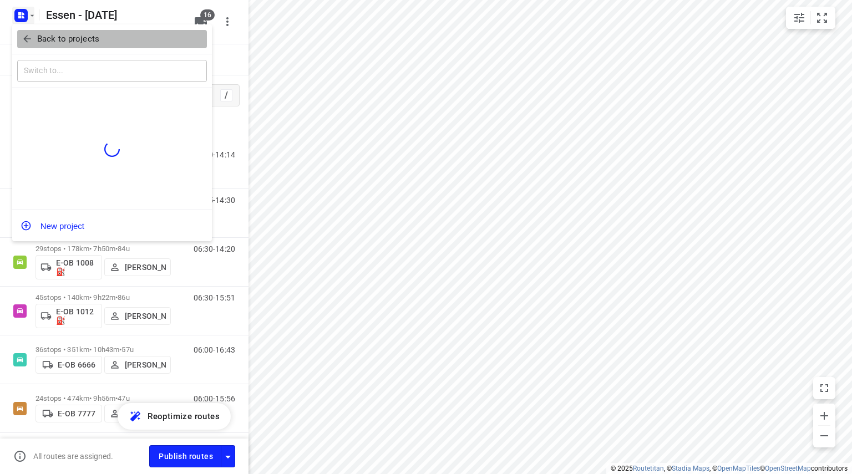
click at [29, 43] on icon "button" at bounding box center [27, 38] width 11 height 11
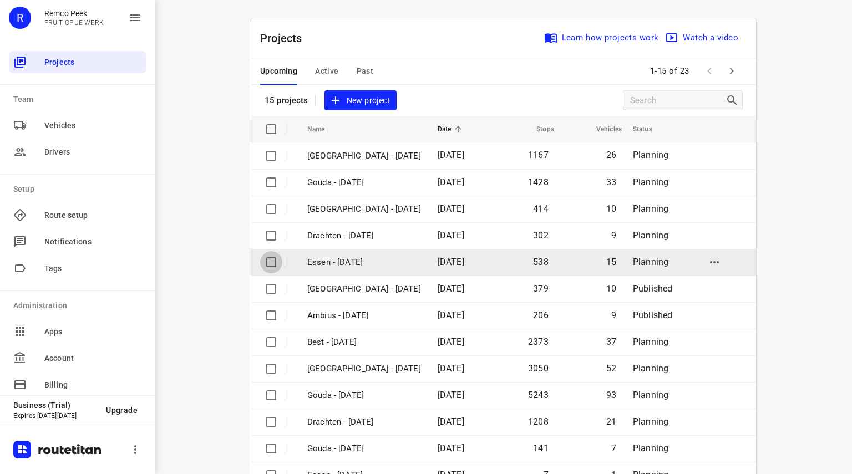
click at [267, 262] on input "checkbox" at bounding box center [271, 262] width 22 height 22
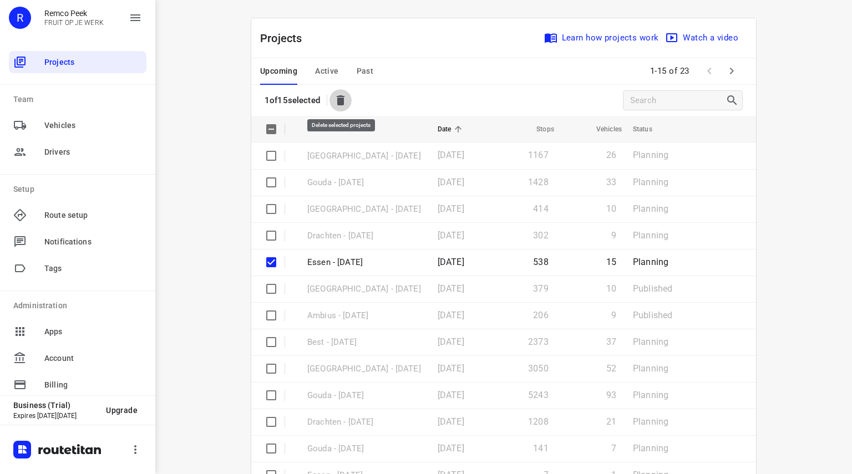
click at [344, 100] on icon "button" at bounding box center [341, 100] width 8 height 10
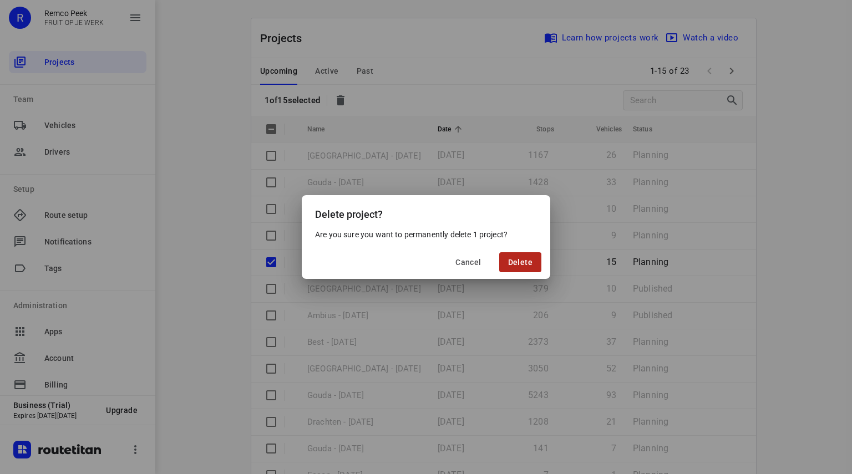
click at [518, 258] on span "Delete" at bounding box center [520, 262] width 24 height 9
